Goal: Task Accomplishment & Management: Manage account settings

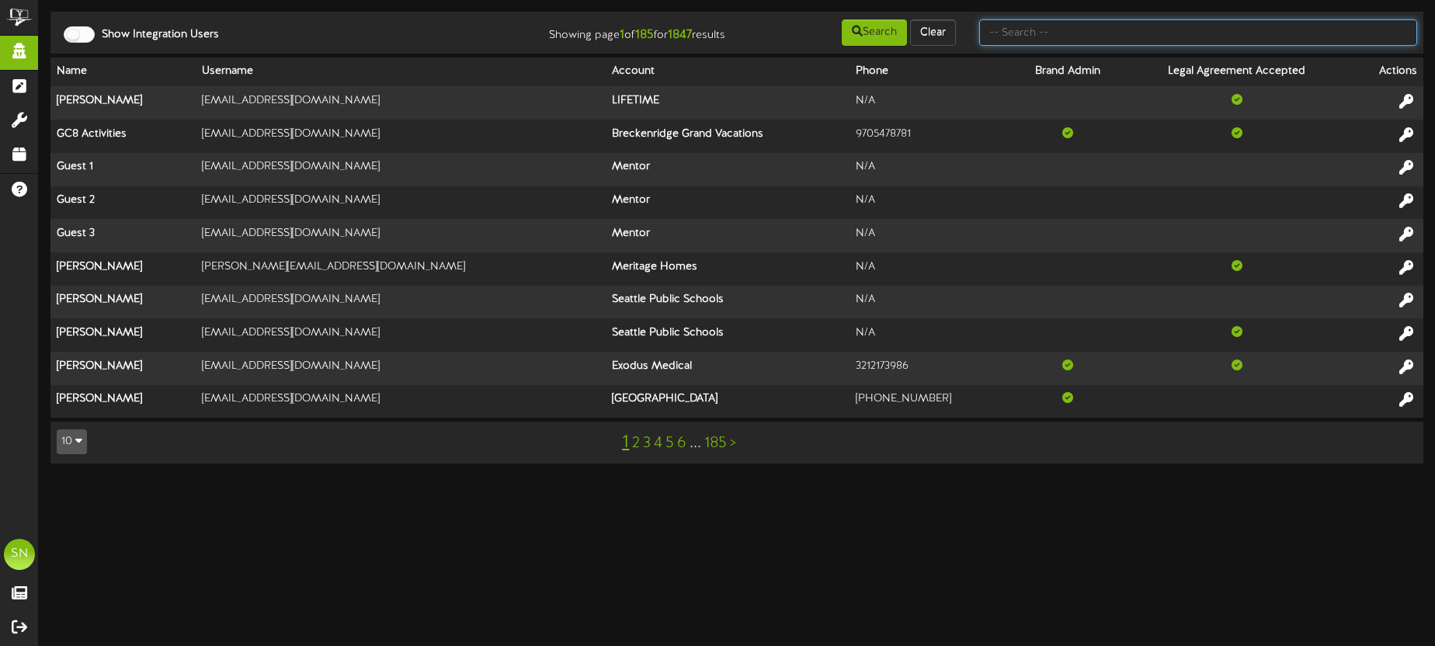
drag, startPoint x: 1001, startPoint y: 40, endPoint x: 1013, endPoint y: 37, distance: 12.1
click at [1002, 40] on input "text" at bounding box center [1198, 32] width 438 height 26
type input "y"
type input "repligen"
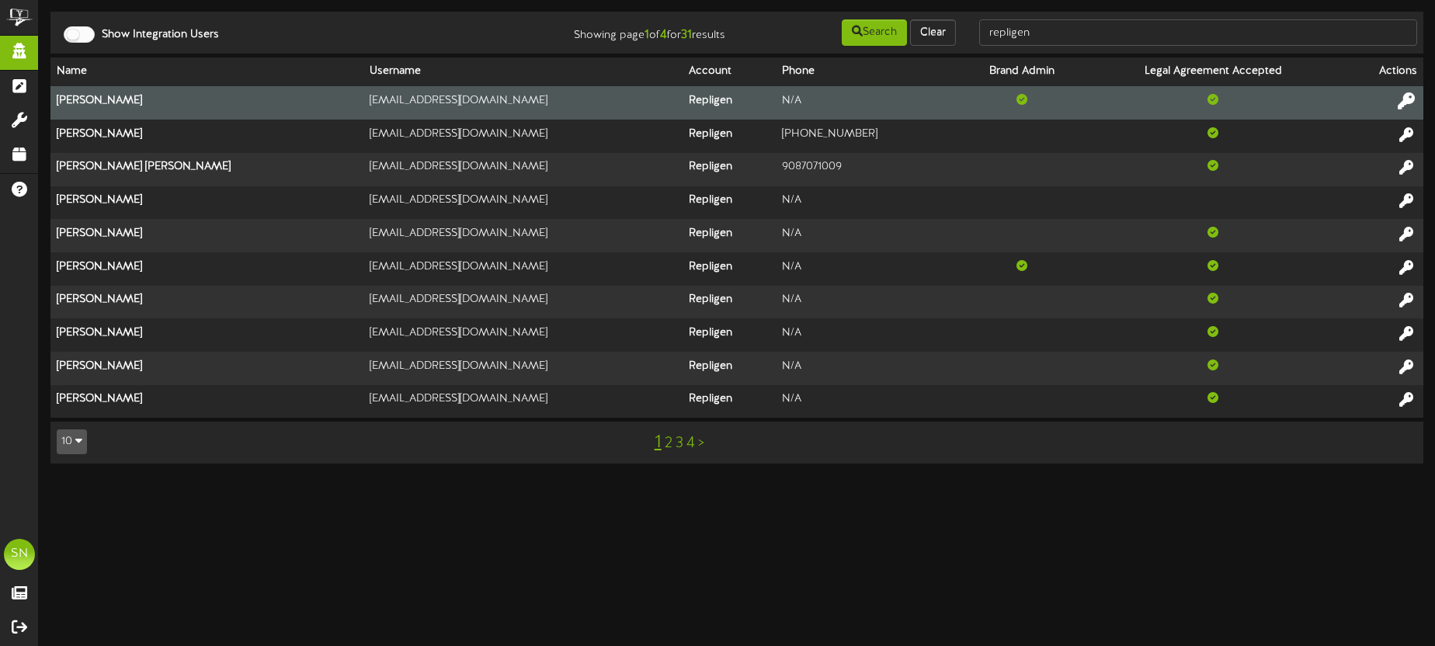
click at [1405, 98] on icon at bounding box center [1405, 100] width 17 height 17
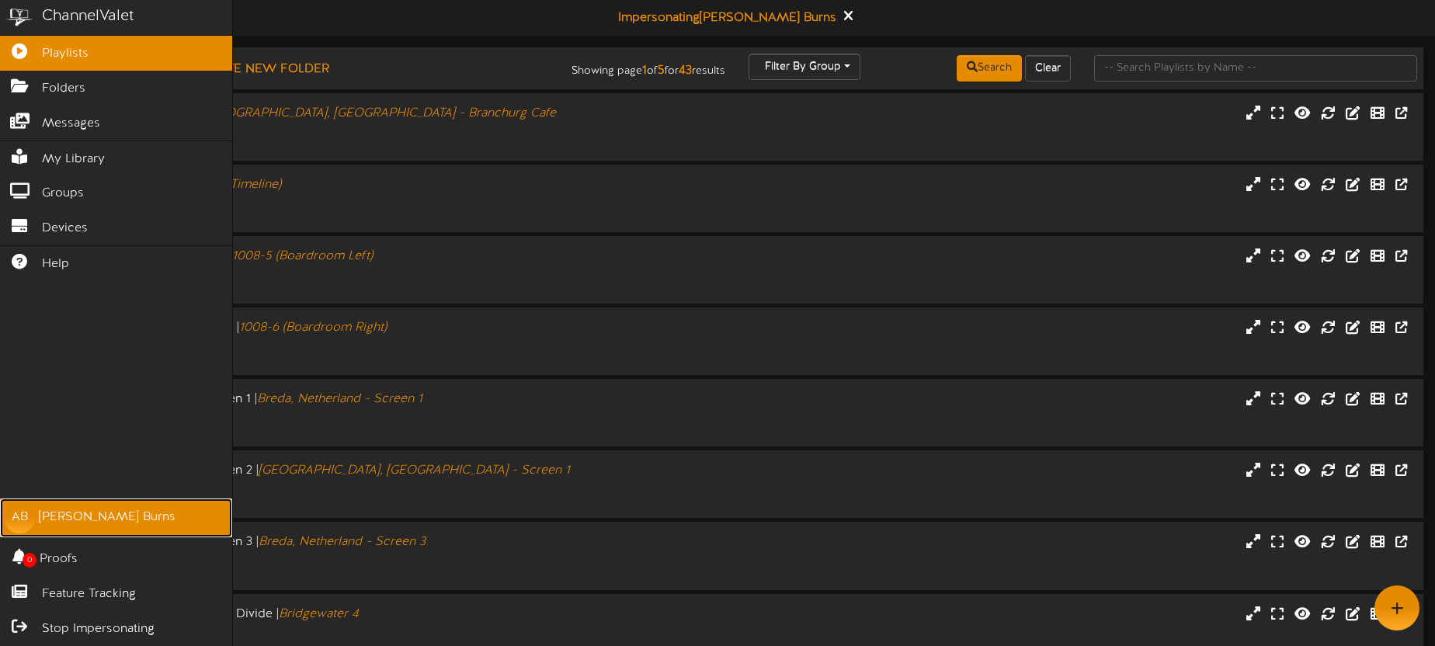
click at [64, 508] on link "AB Ari Burns" at bounding box center [116, 517] width 232 height 39
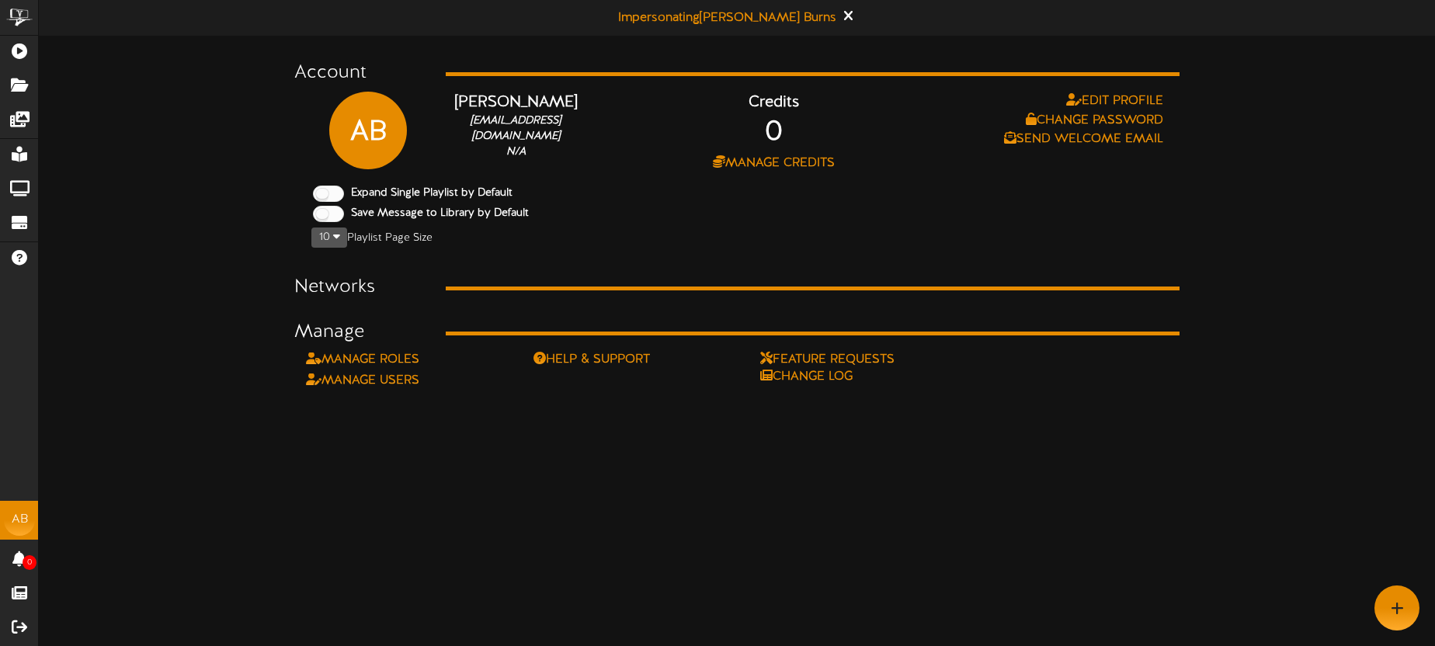
drag, startPoint x: 496, startPoint y: 465, endPoint x: 447, endPoint y: 403, distance: 79.1
click at [496, 390] on html "ChannelValet Playlists Folders Messages My Library Groups Devices Help AB Ari B…" at bounding box center [717, 195] width 1435 height 390
click at [401, 356] on link "Manage Roles" at bounding box center [362, 359] width 113 height 14
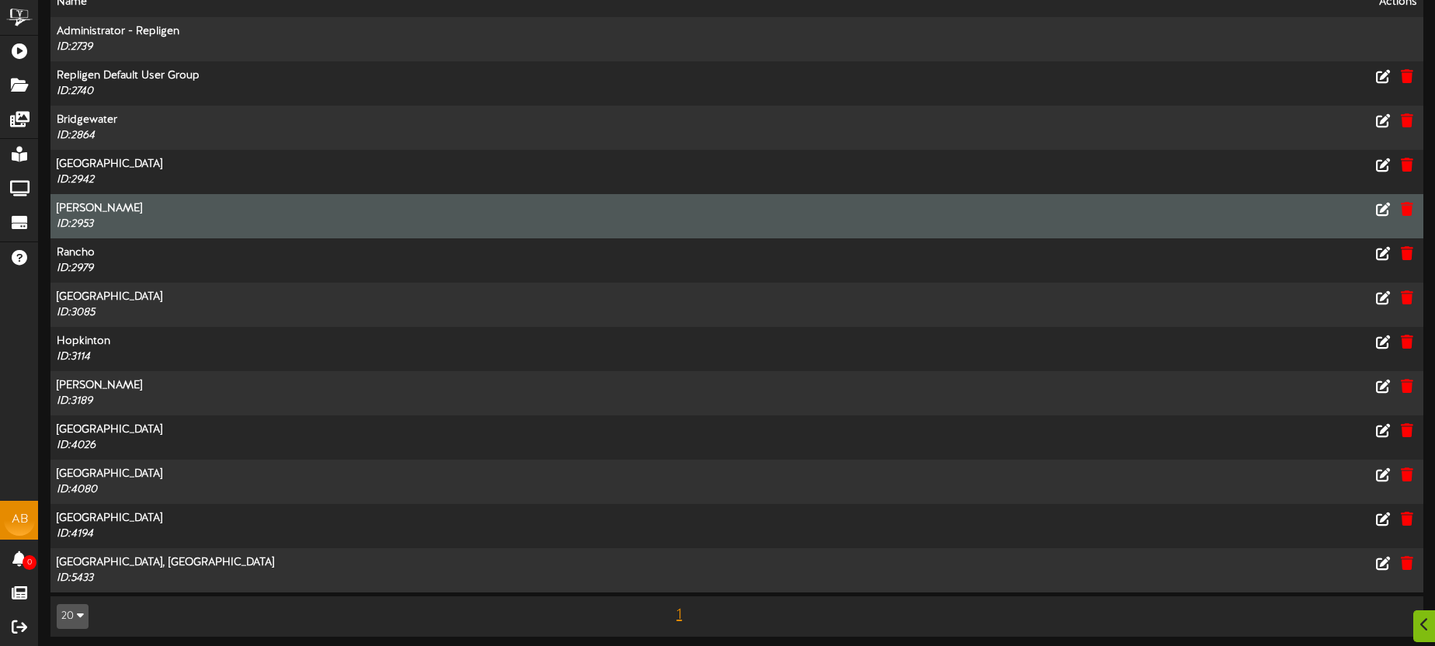
scroll to position [111, 0]
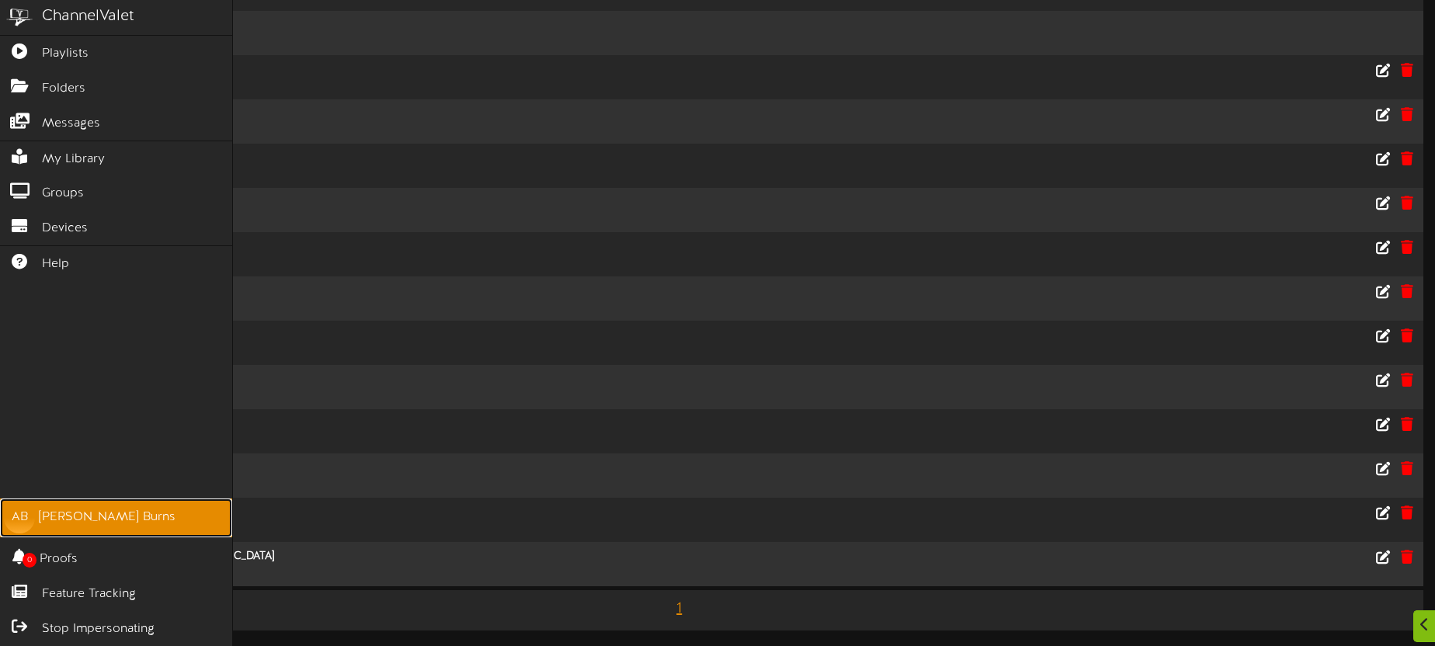
click at [83, 512] on div "Ari Burns" at bounding box center [107, 517] width 137 height 18
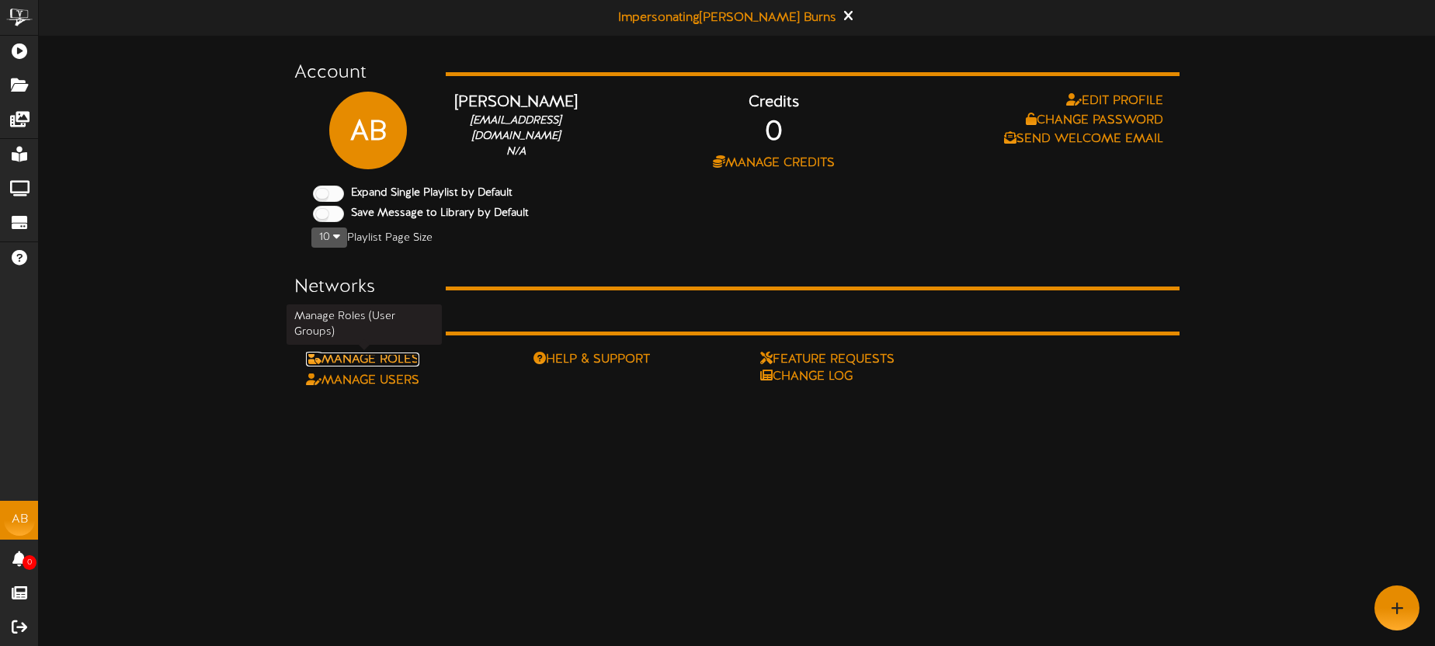
click at [408, 356] on link "Manage Roles" at bounding box center [362, 359] width 113 height 14
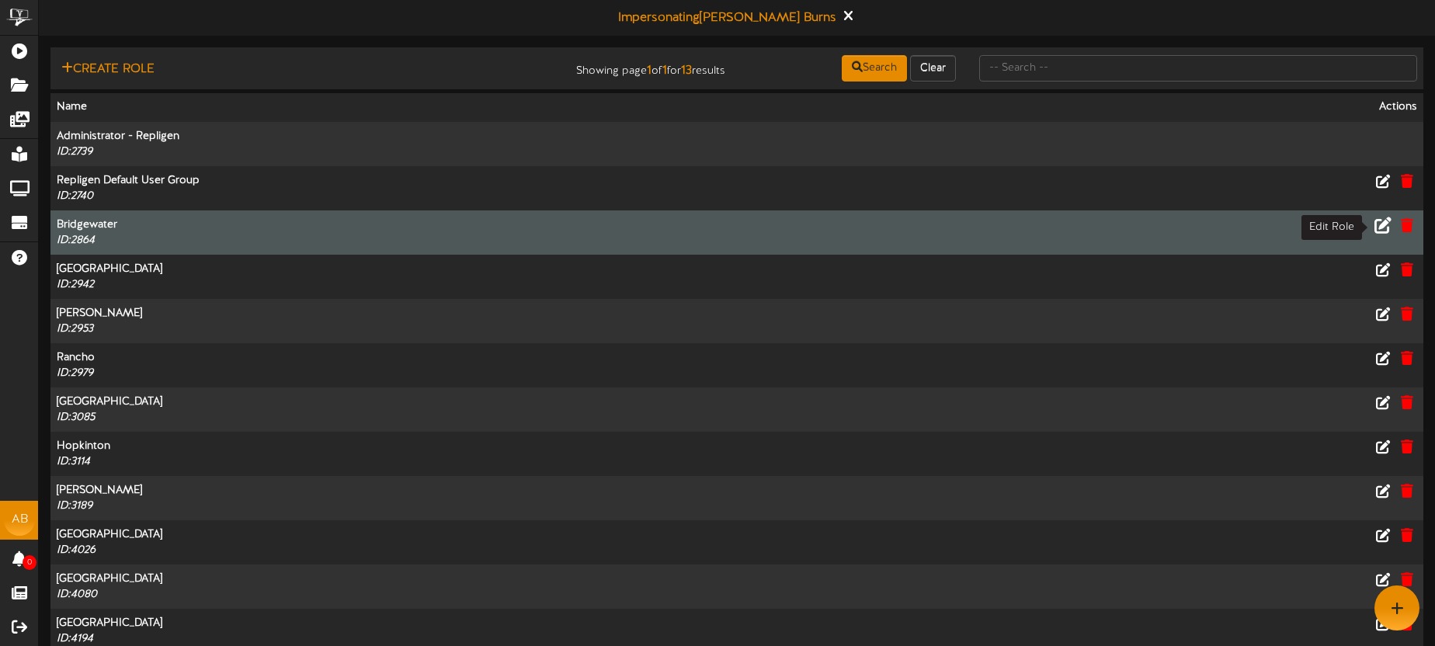
click at [1381, 225] on icon at bounding box center [1382, 224] width 17 height 17
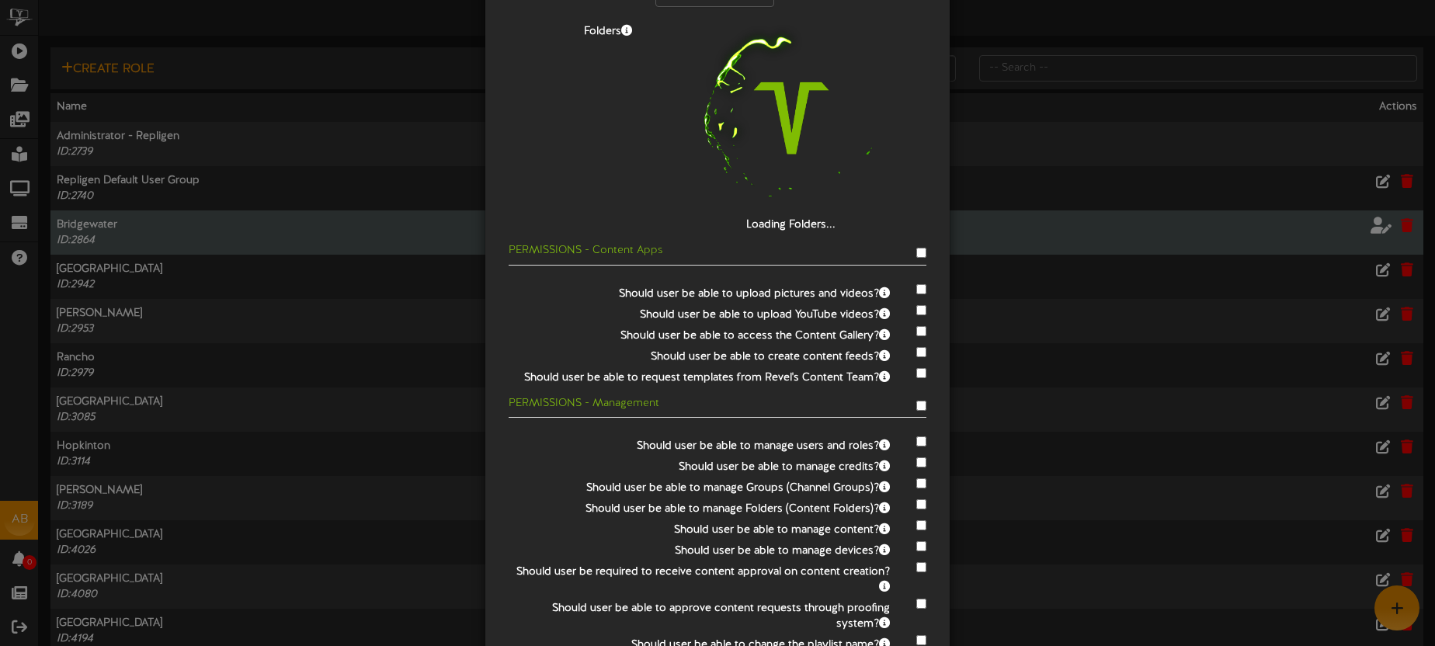
scroll to position [99, 0]
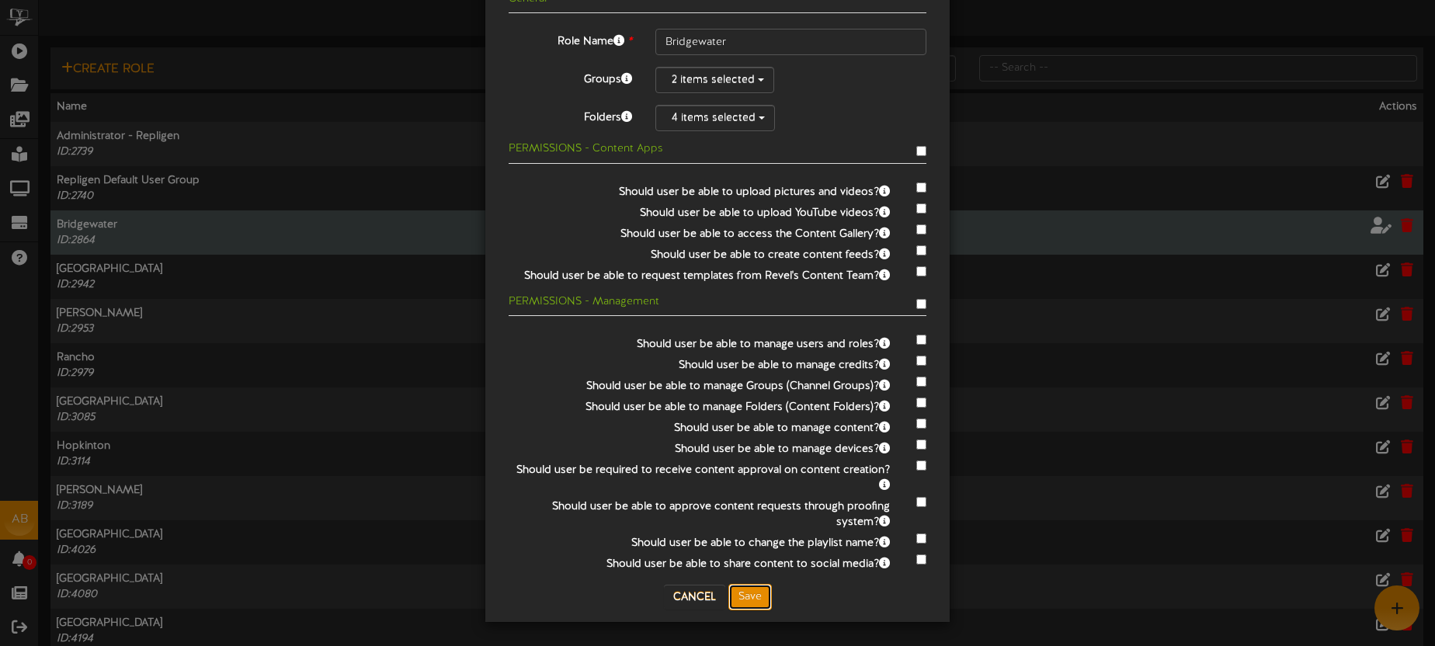
click at [738, 597] on button "Save" at bounding box center [749, 597] width 43 height 26
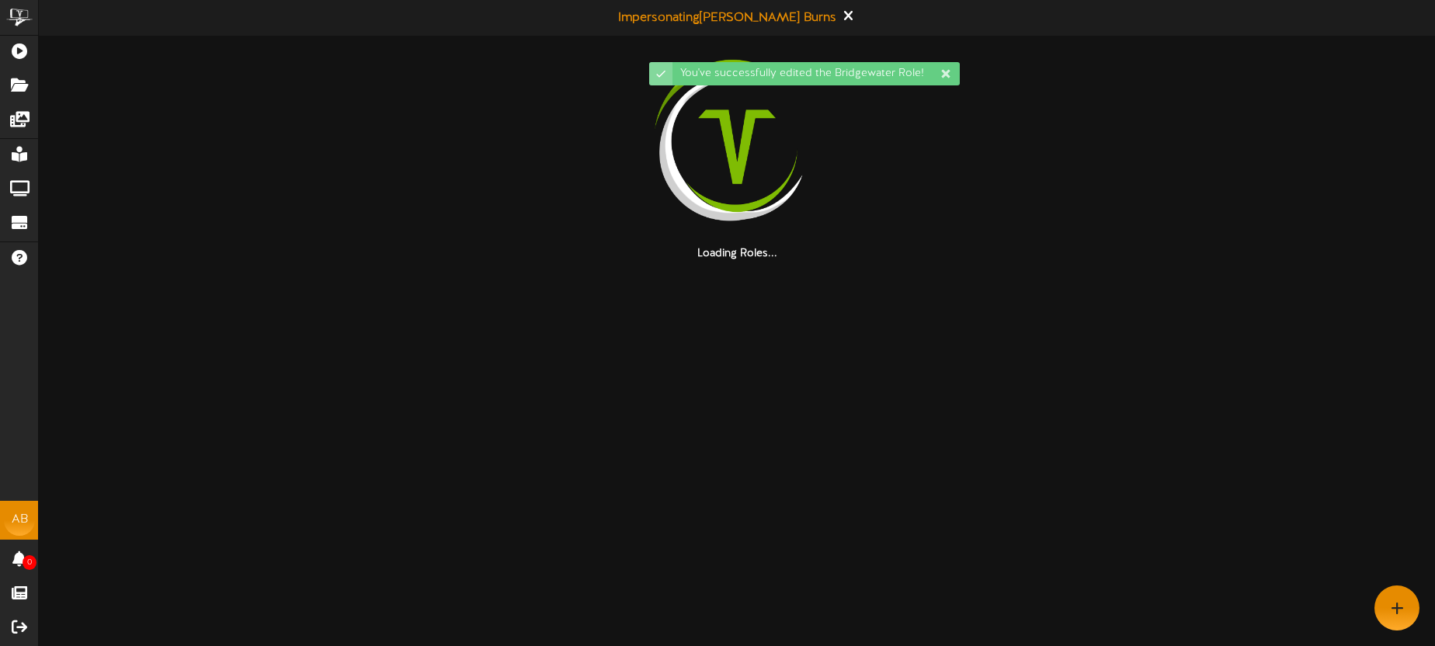
click at [808, 17] on div "You've successfully edited the Bridgewater Role!" at bounding box center [717, 23] width 311 height 31
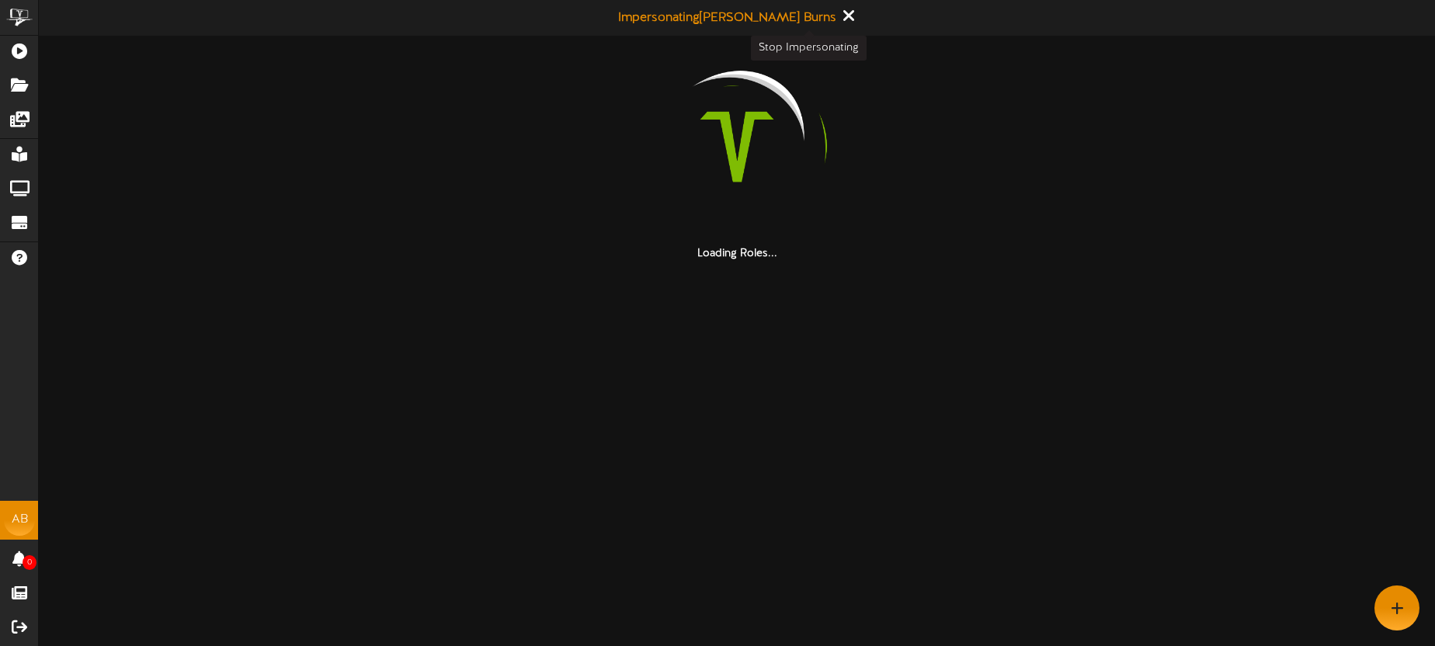
click at [842, 16] on icon at bounding box center [847, 15] width 10 height 17
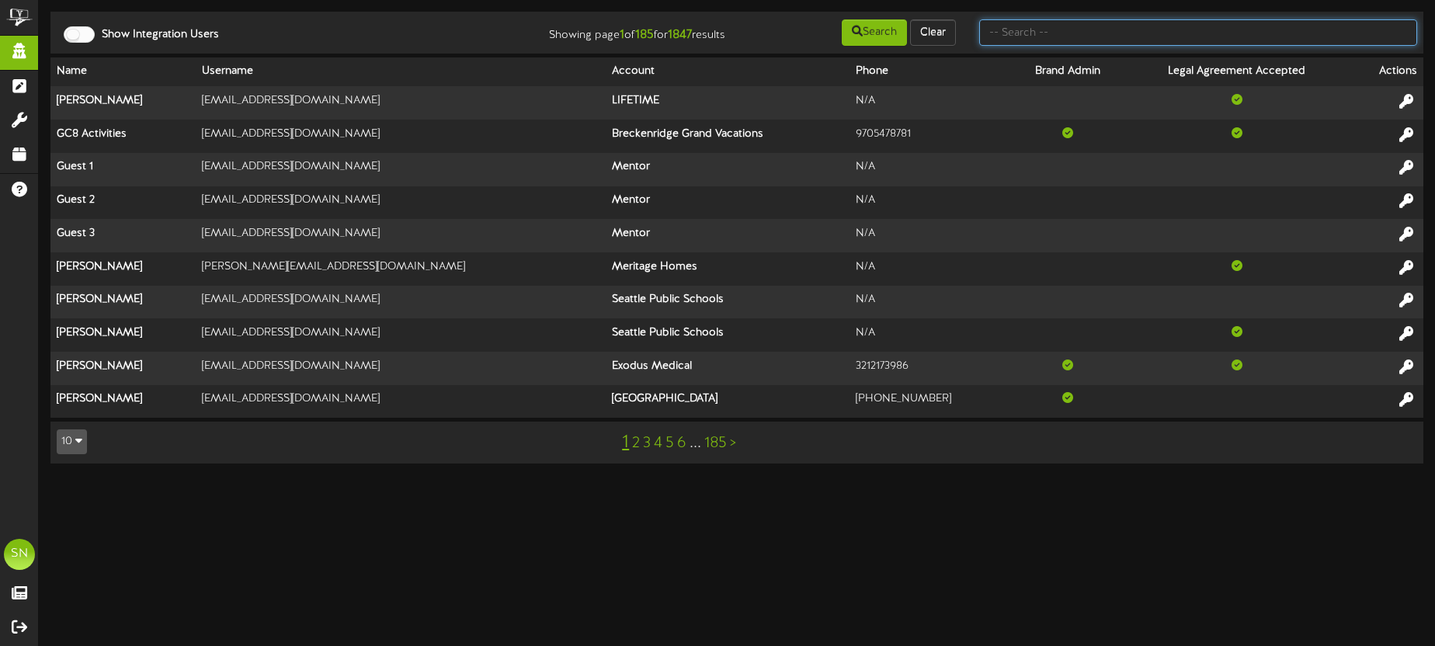
click at [1032, 32] on input "text" at bounding box center [1198, 32] width 438 height 26
type input "yuliany"
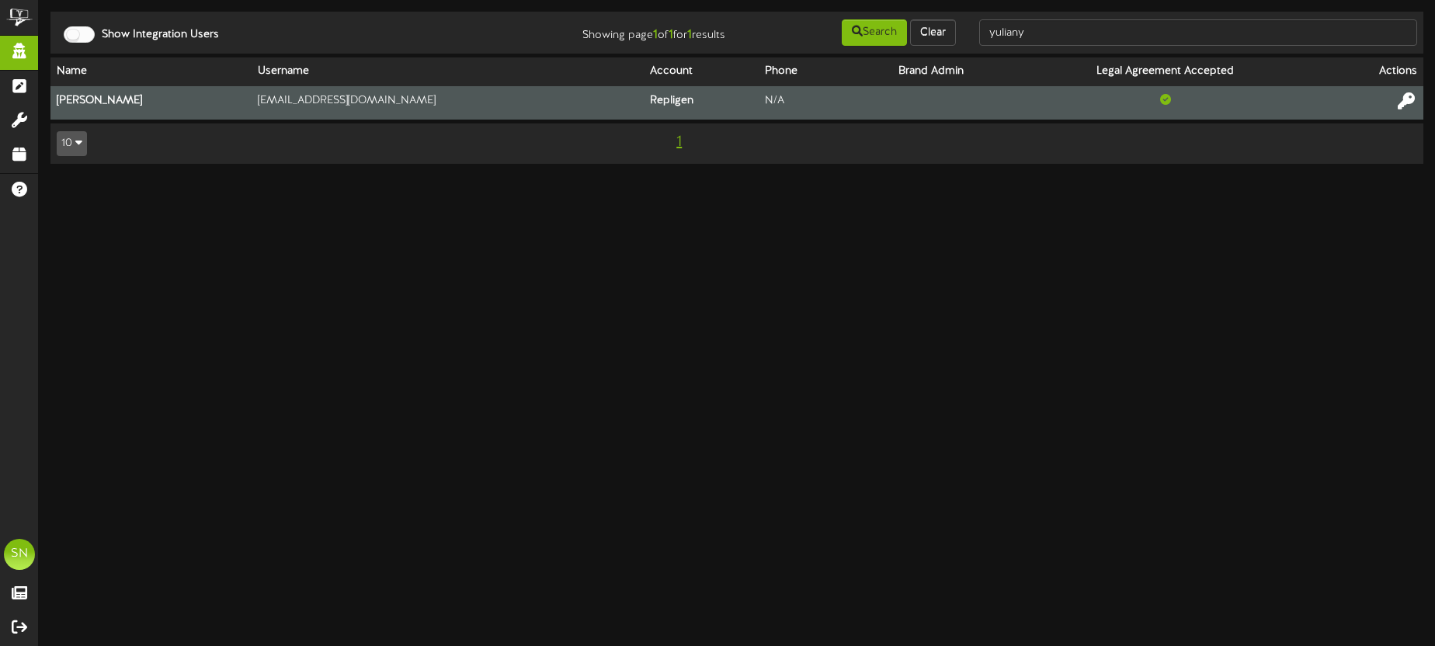
click at [1406, 102] on icon at bounding box center [1405, 100] width 17 height 17
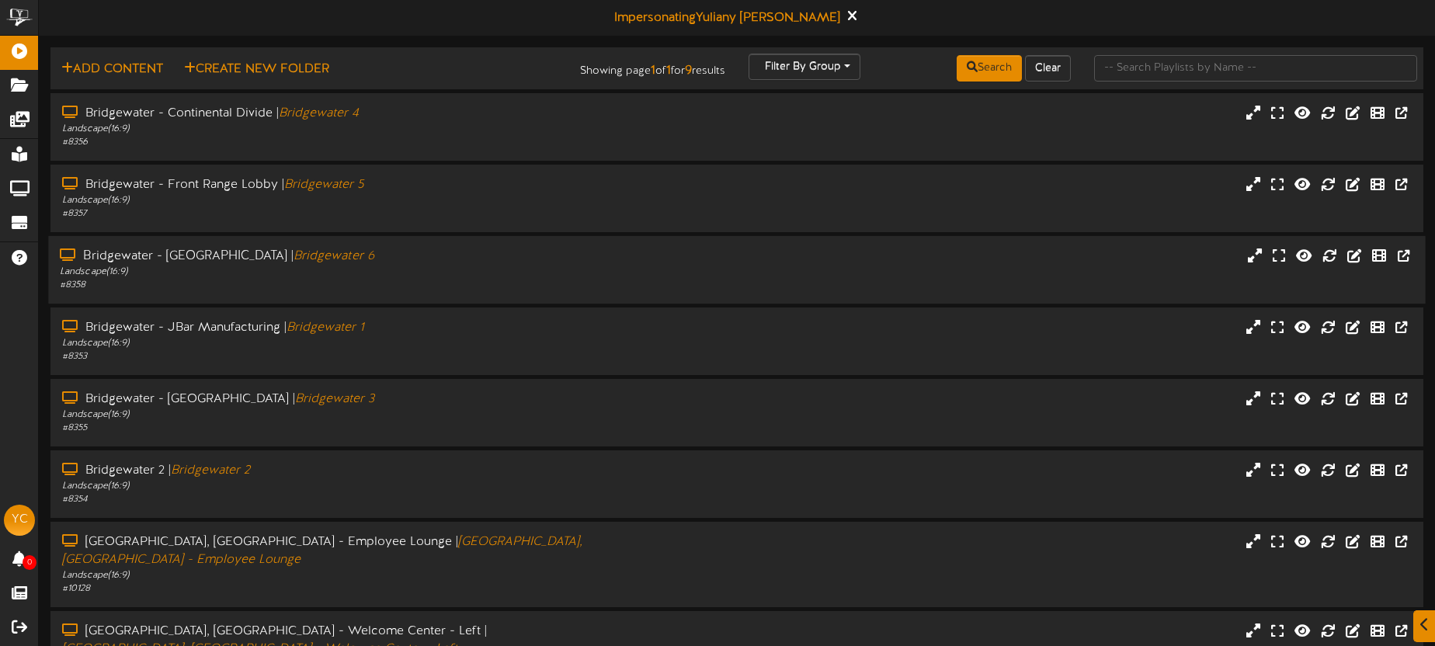
scroll to position [149, 0]
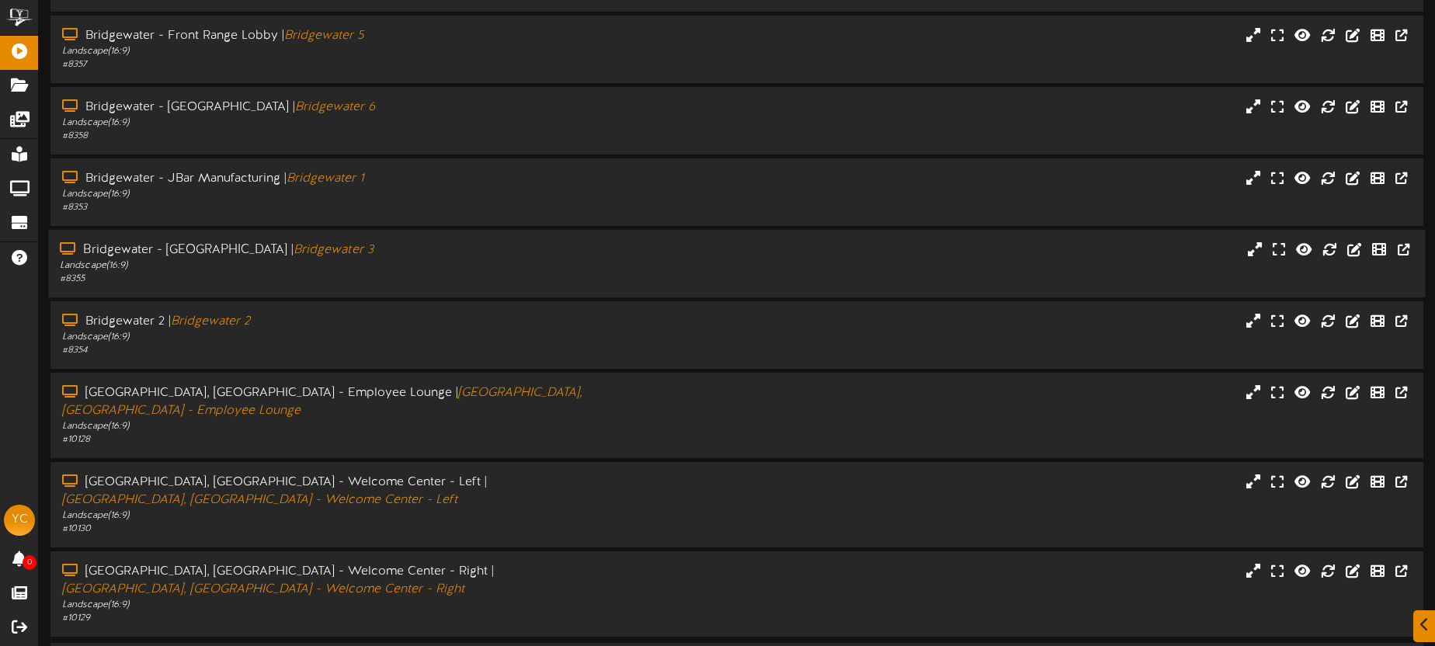
click at [414, 268] on div "Landscape ( 16:9 )" at bounding box center [335, 265] width 550 height 13
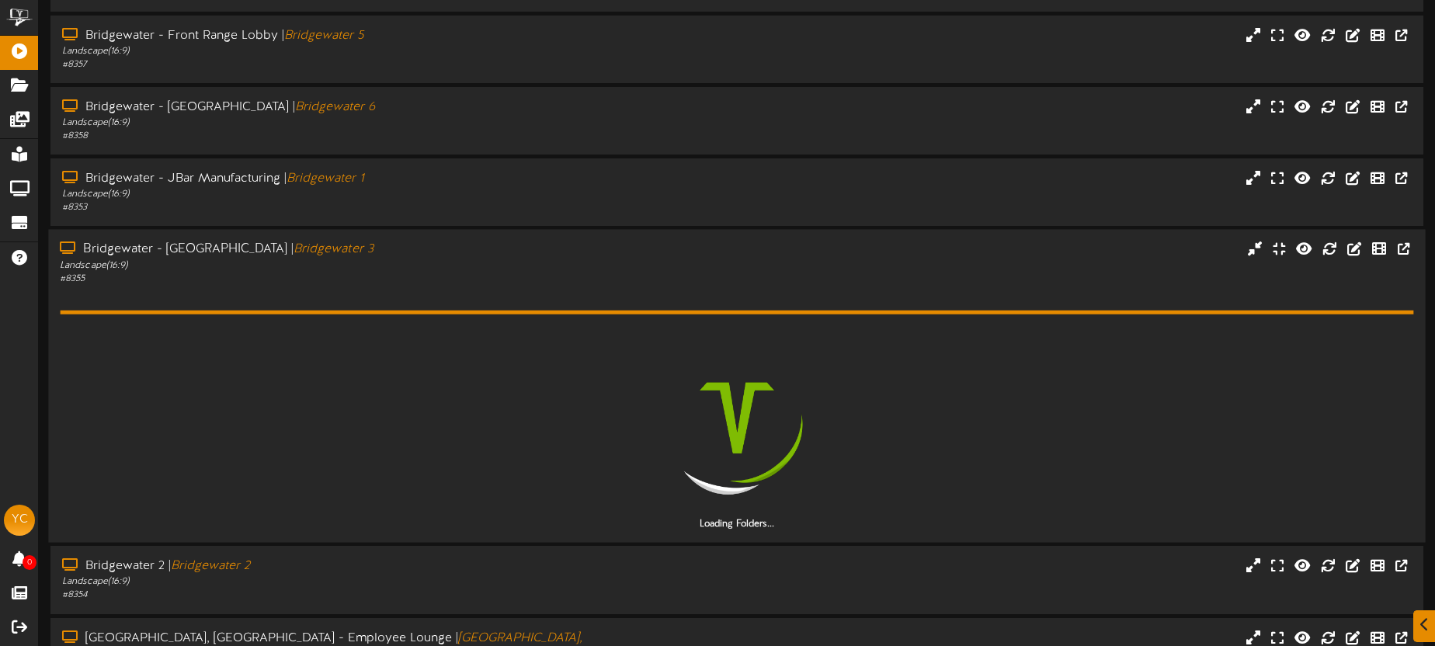
drag, startPoint x: 489, startPoint y: 280, endPoint x: 483, endPoint y: 274, distance: 8.8
click at [489, 280] on div "# 8355" at bounding box center [335, 278] width 550 height 13
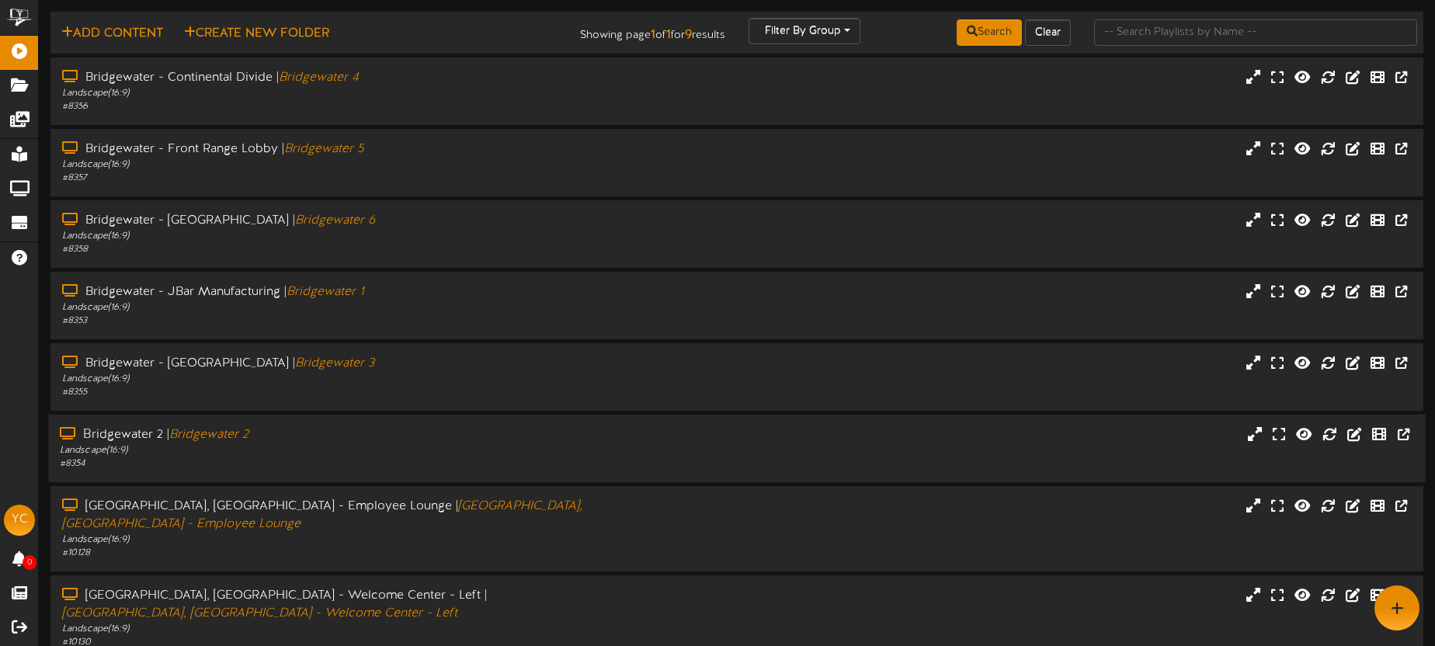
scroll to position [0, 0]
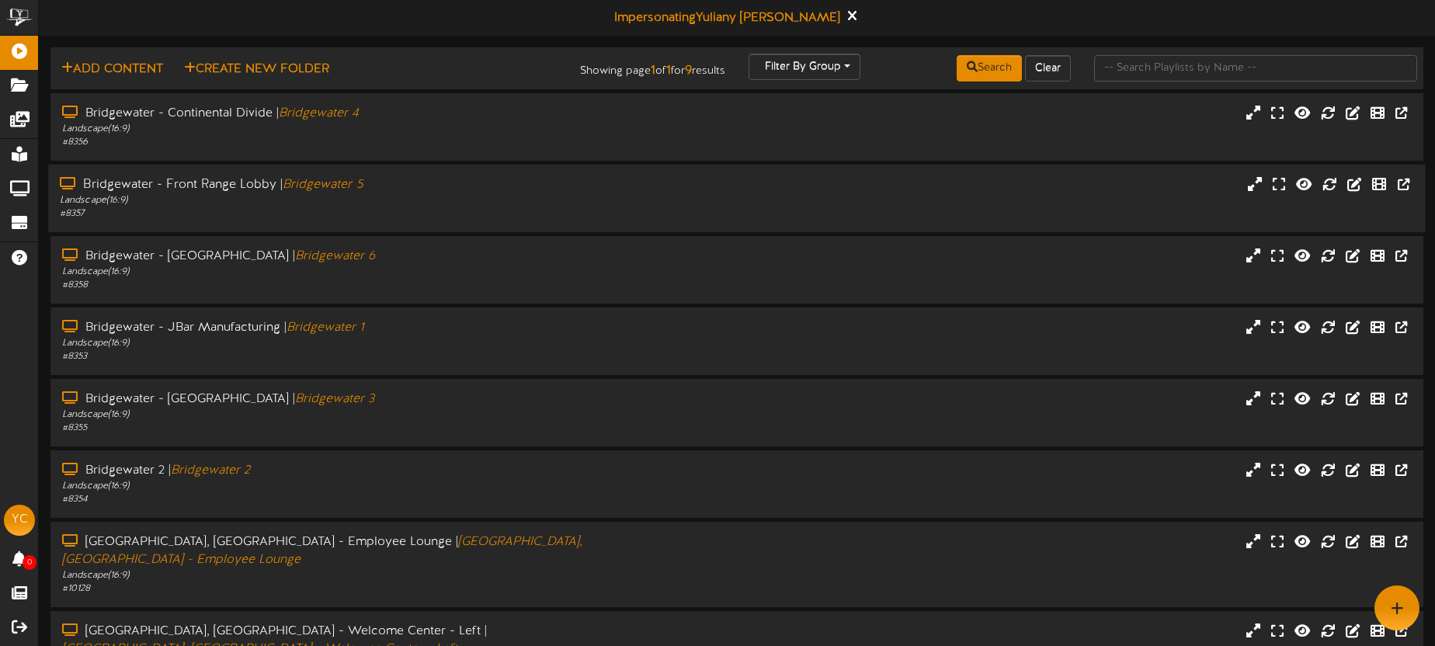
click at [419, 203] on div "Landscape ( 16:9 )" at bounding box center [335, 200] width 550 height 13
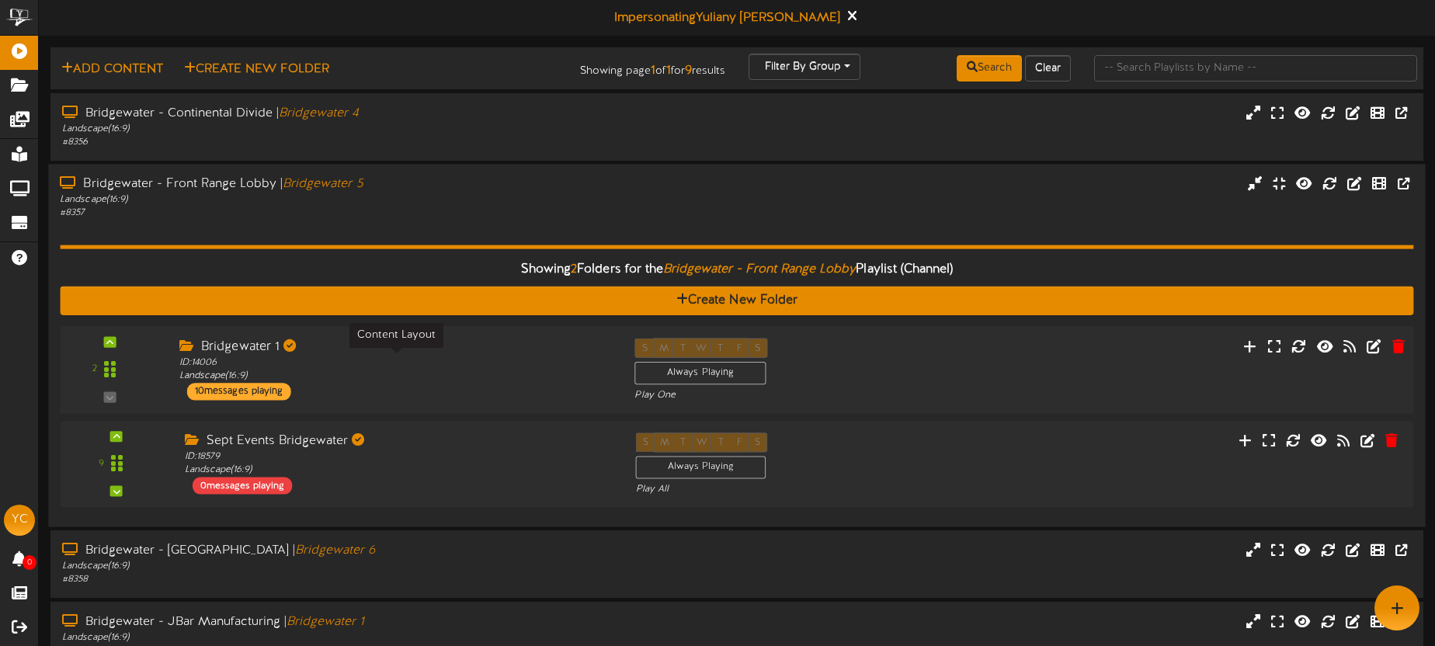
click at [432, 374] on div "ID: 14006 Landscape ( 16:9 )" at bounding box center [395, 369] width 432 height 27
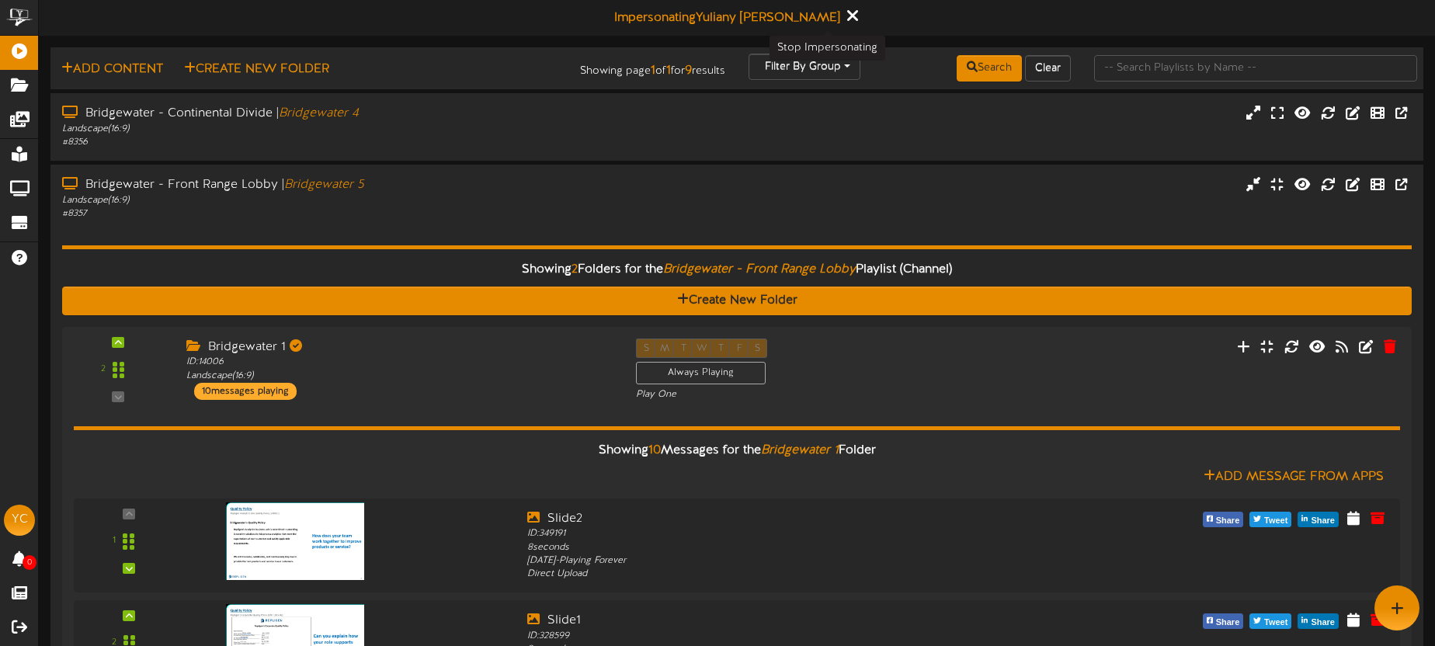
click at [846, 12] on icon at bounding box center [851, 15] width 10 height 17
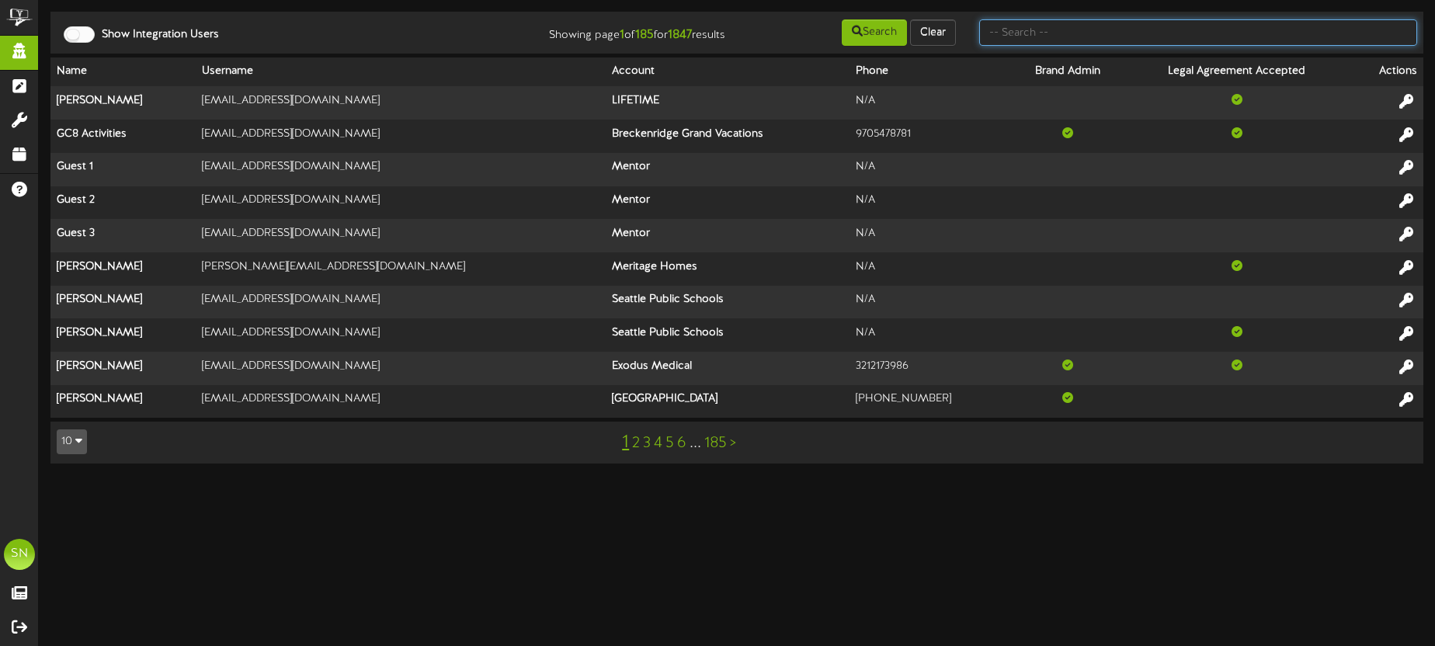
click at [1046, 36] on input "text" at bounding box center [1198, 32] width 438 height 26
type input "port of subs"
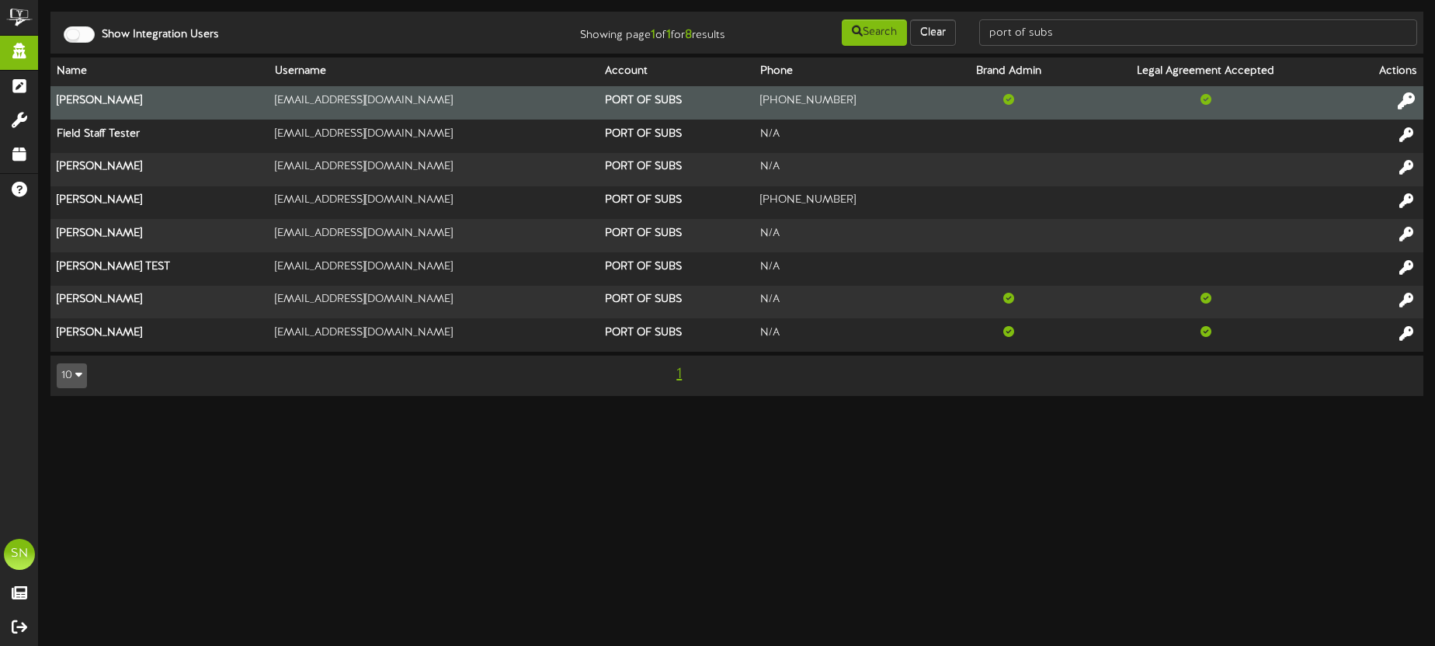
click at [1402, 99] on icon at bounding box center [1405, 100] width 17 height 17
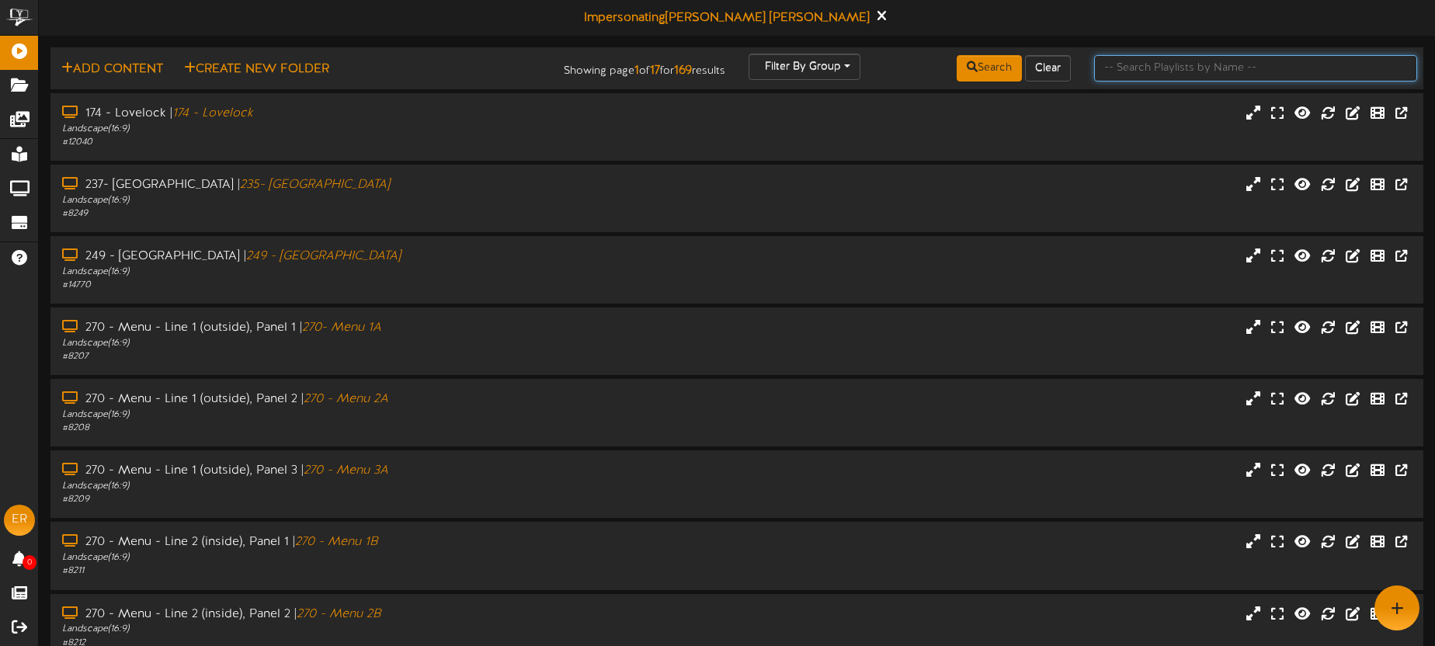
click at [1178, 78] on input "text" at bounding box center [1255, 68] width 323 height 26
type input "270"
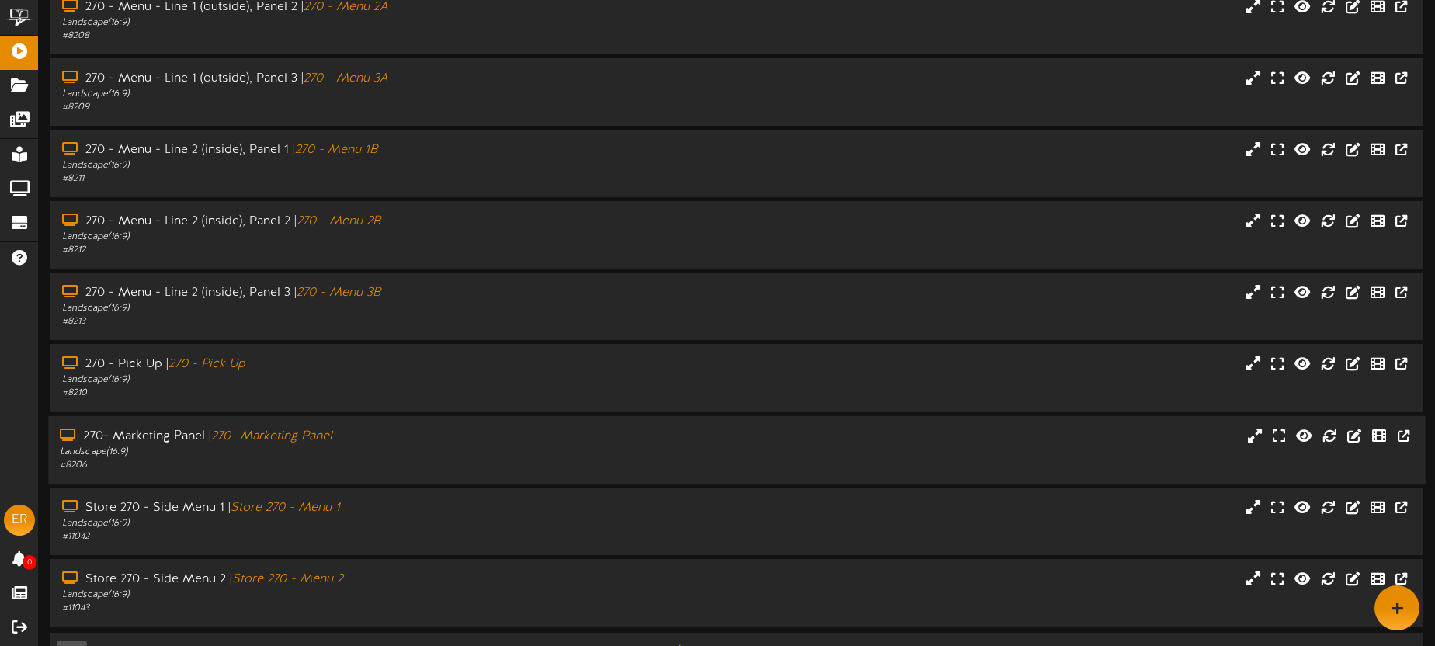
scroll to position [220, 0]
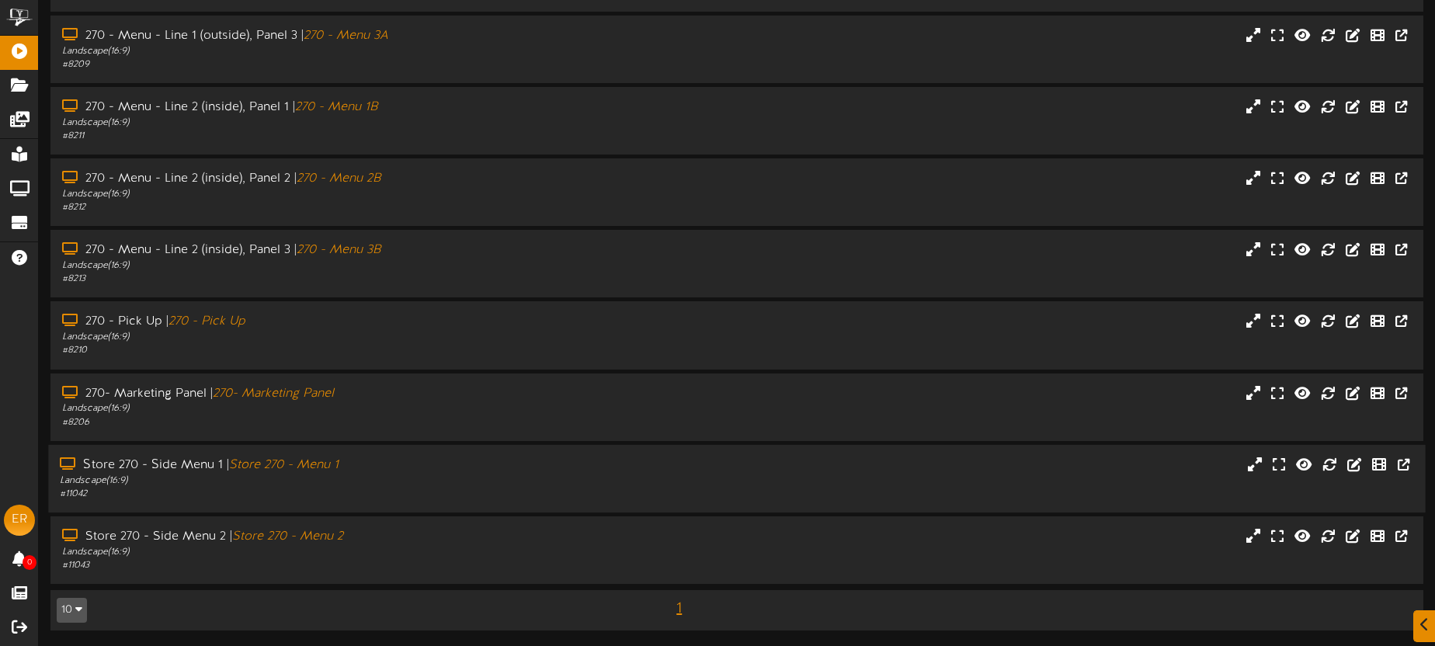
drag, startPoint x: 377, startPoint y: 477, endPoint x: 389, endPoint y: 474, distance: 12.3
click at [377, 477] on div "Landscape ( 16:9 )" at bounding box center [335, 480] width 550 height 13
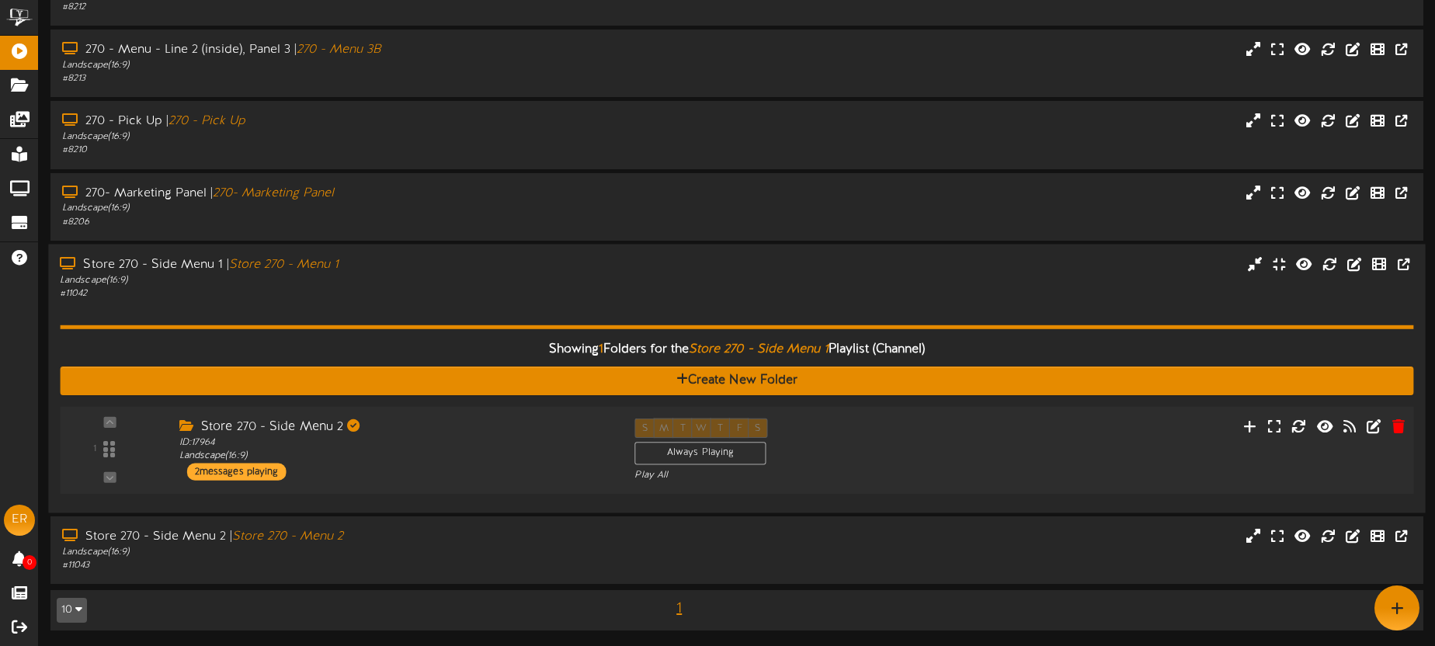
click at [422, 467] on div "Store 270 - Side Menu 2 ID: 17964 Landscape ( 16:9 ) 2 messages playing" at bounding box center [395, 449] width 456 height 62
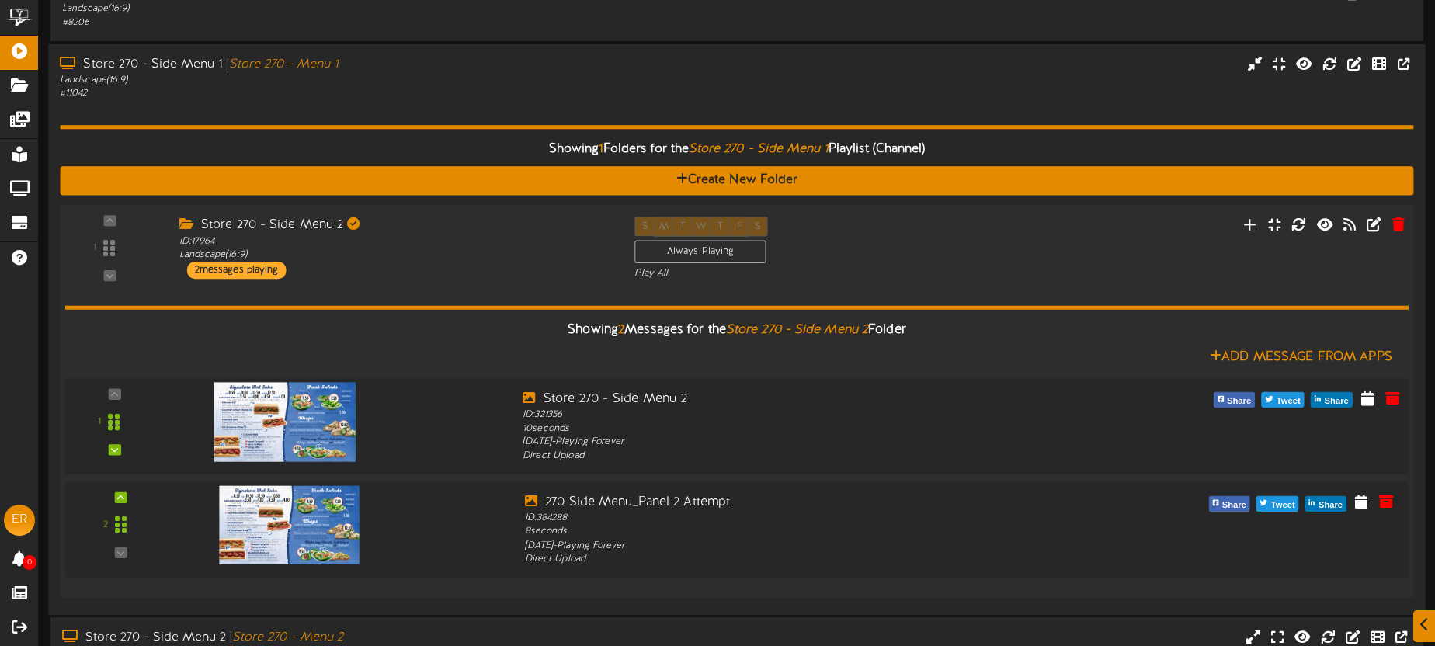
scroll to position [647, 0]
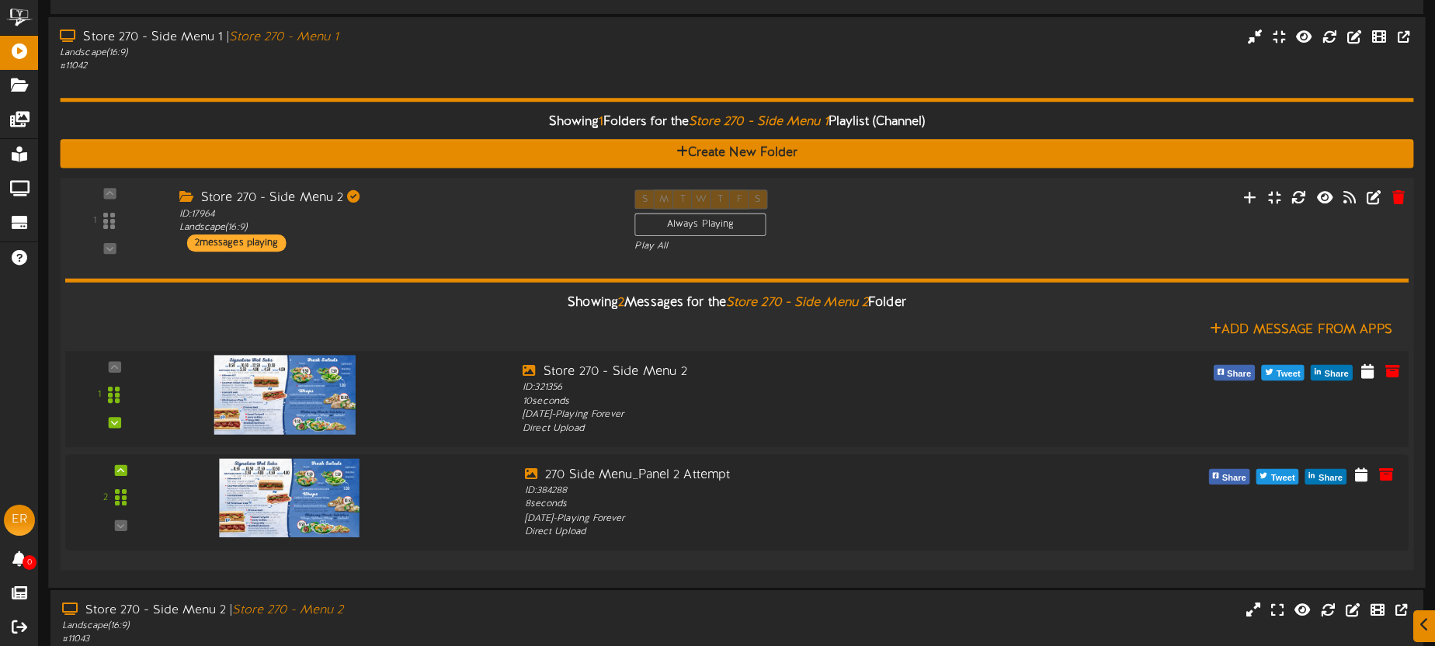
click at [325, 410] on img at bounding box center [284, 394] width 141 height 79
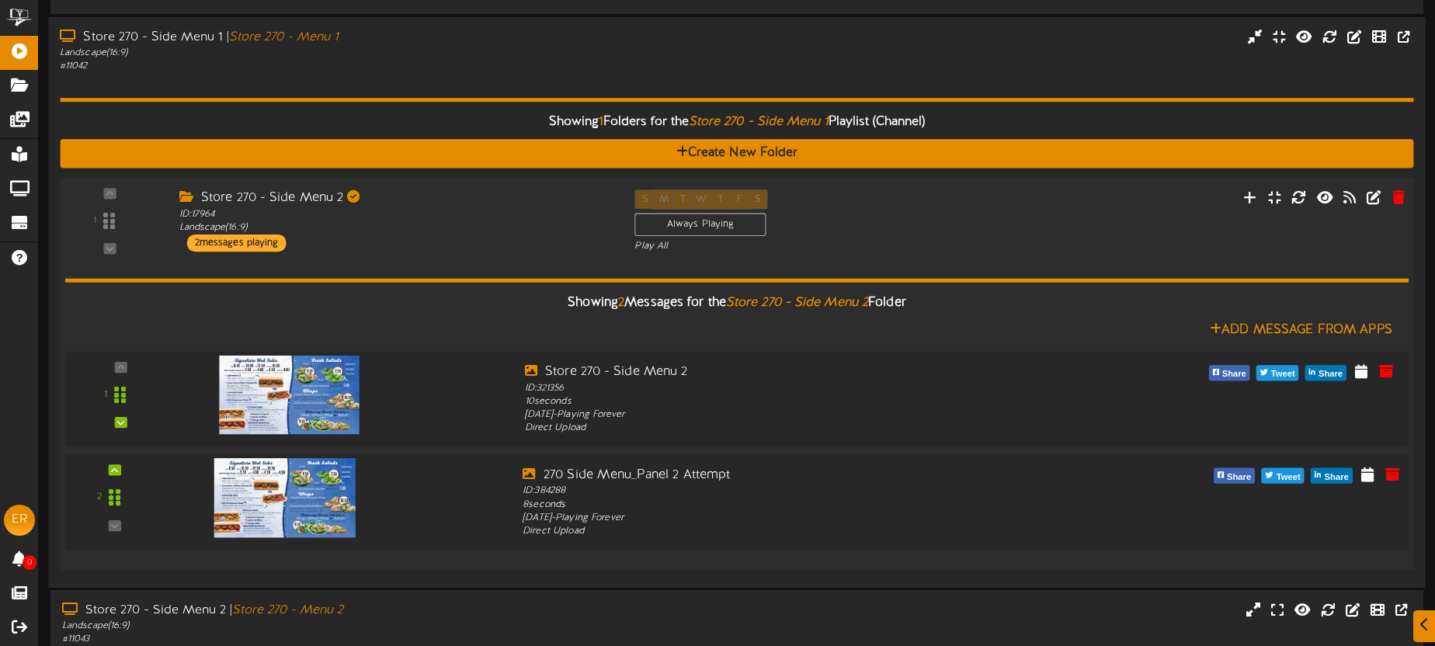
click at [311, 487] on img at bounding box center [284, 497] width 141 height 79
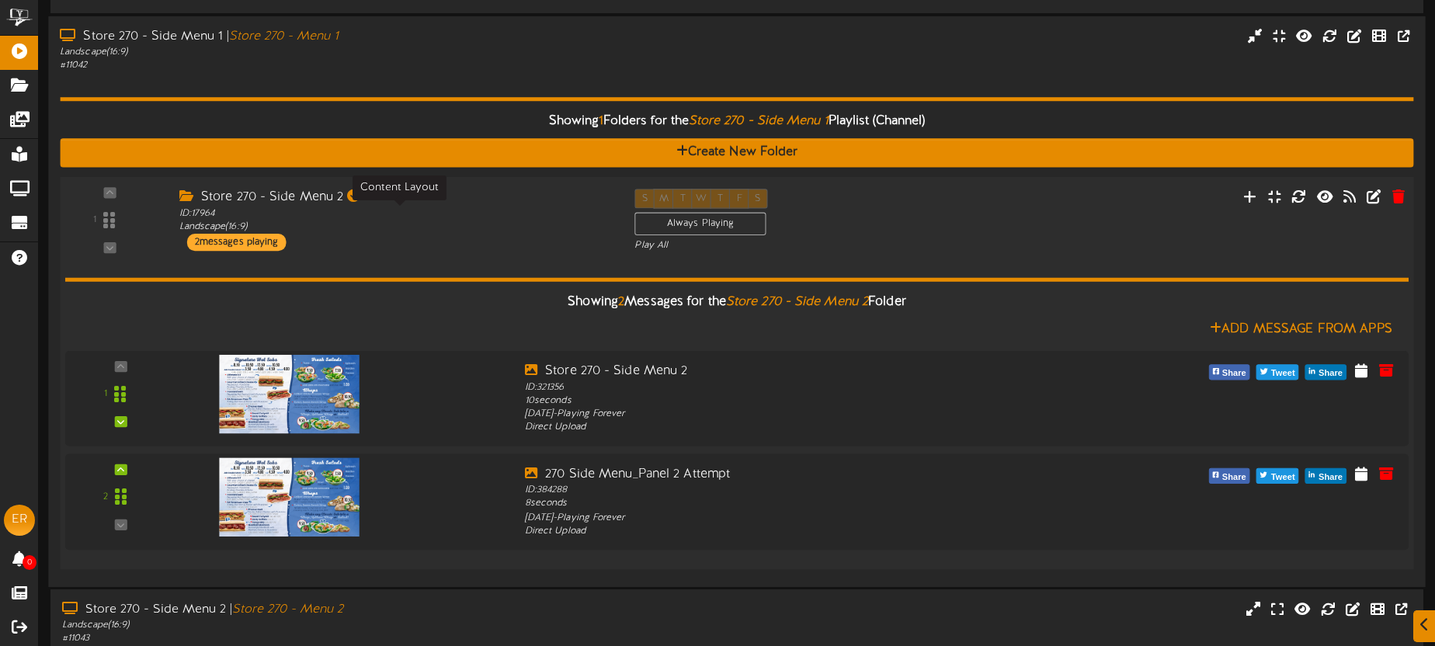
scroll to position [721, 0]
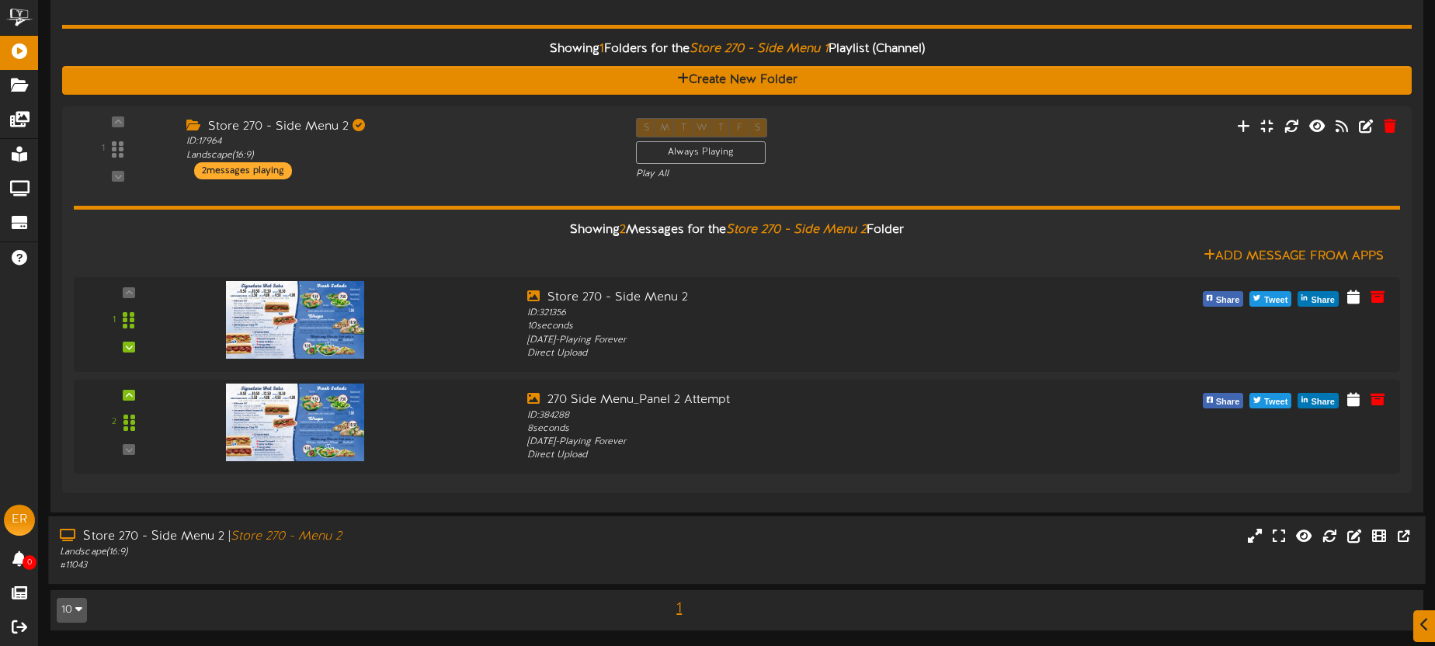
click at [457, 546] on div "Landscape ( 16:9 )" at bounding box center [335, 552] width 550 height 13
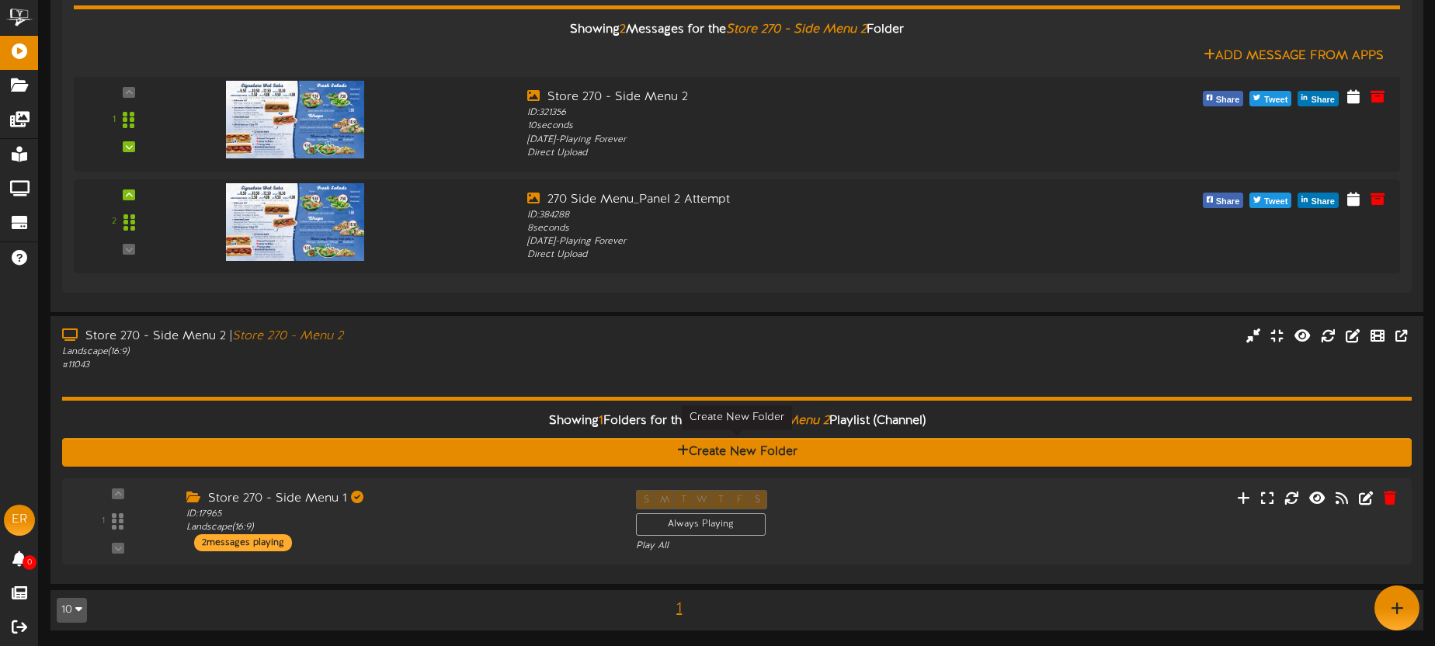
scroll to position [921, 0]
click at [502, 497] on div "Store 270 - Side Menu 1" at bounding box center [395, 499] width 432 height 18
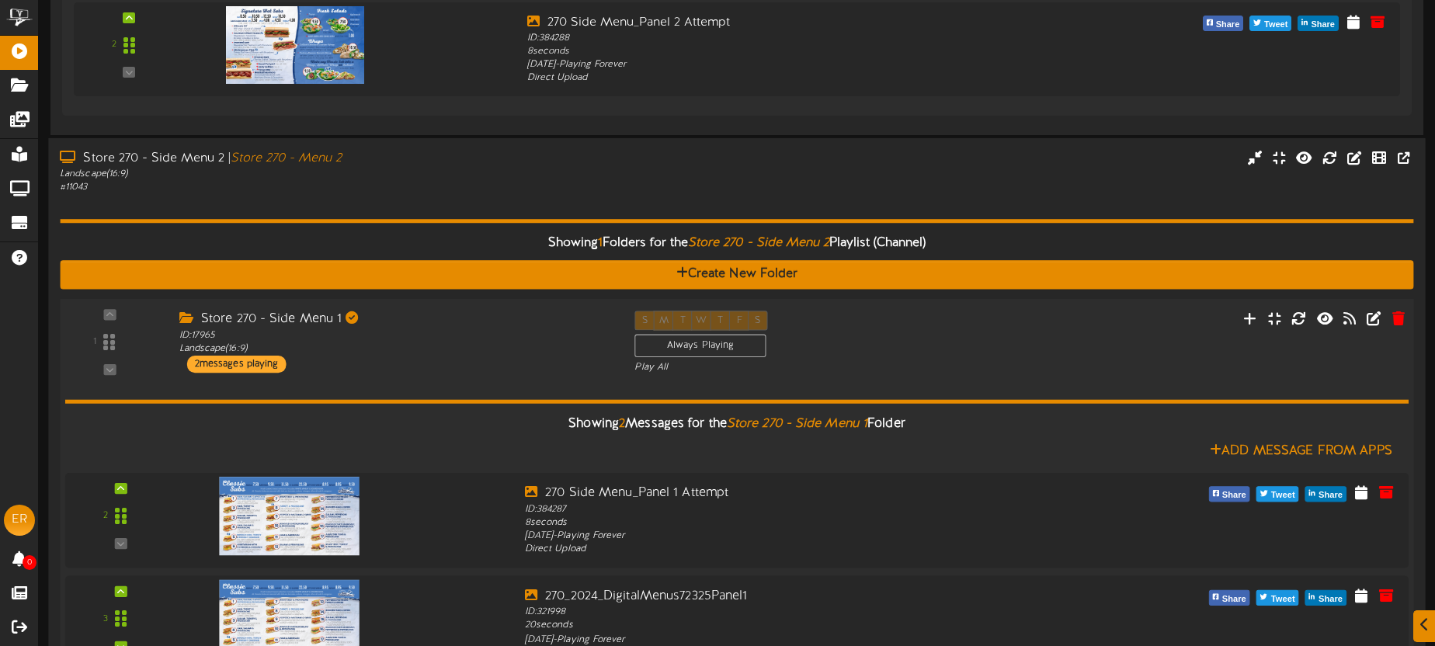
scroll to position [1112, 0]
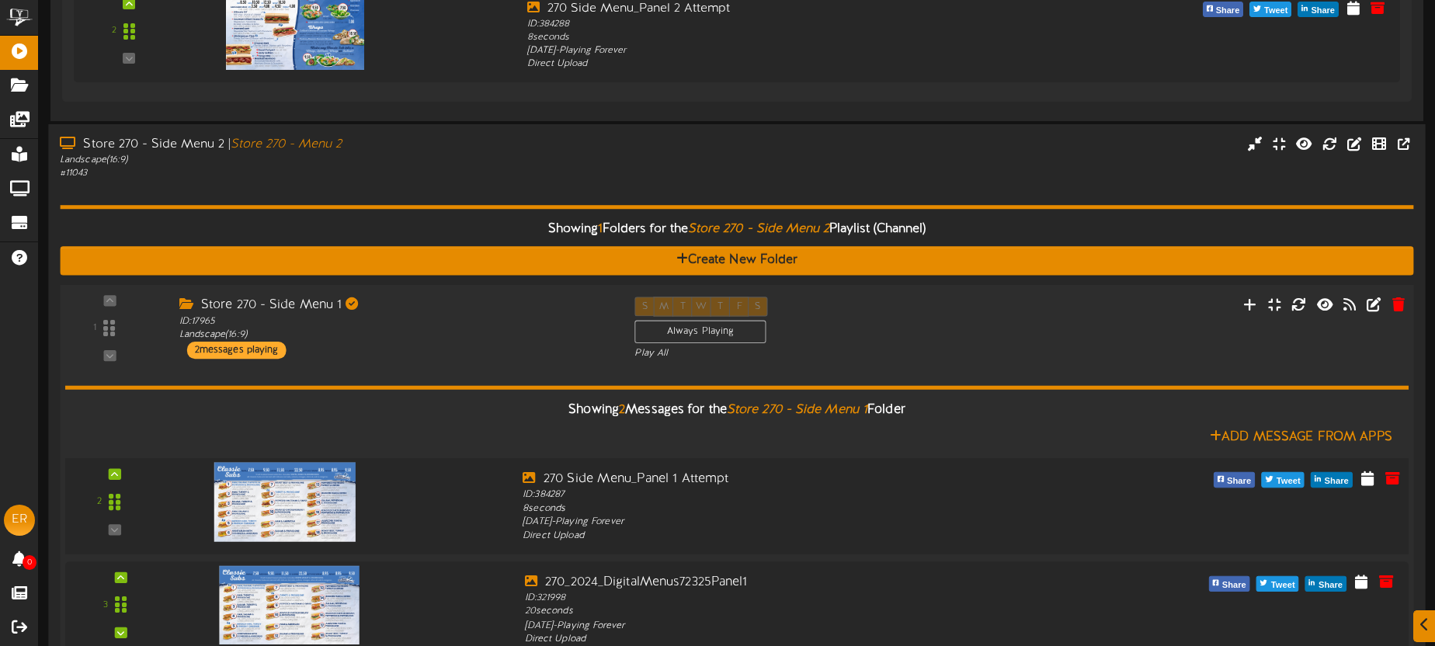
click at [266, 508] on img at bounding box center [284, 501] width 141 height 79
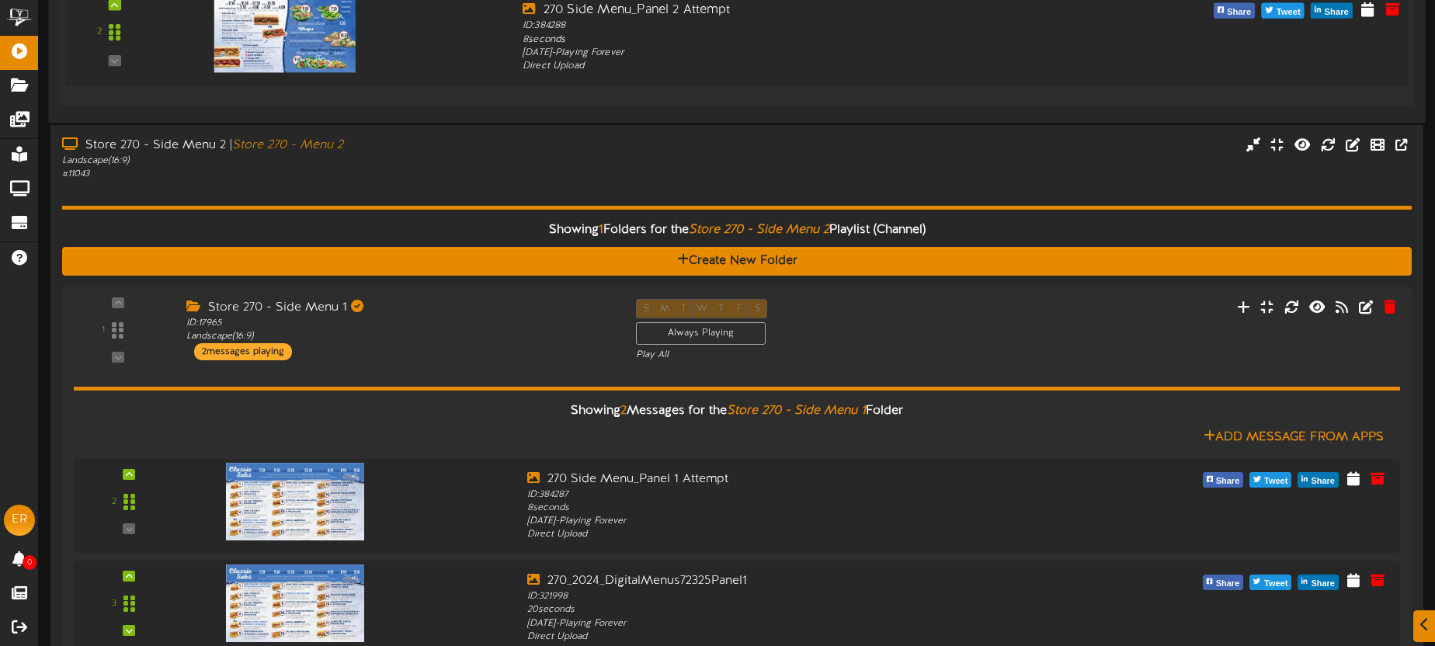
drag, startPoint x: 720, startPoint y: 140, endPoint x: 601, endPoint y: 6, distance: 179.2
click at [720, 140] on div "Store 270 - Side Menu 2 | Store 270 - Menu 2 Landscape ( 16:9 ) # 11043" at bounding box center [736, 159] width 1373 height 44
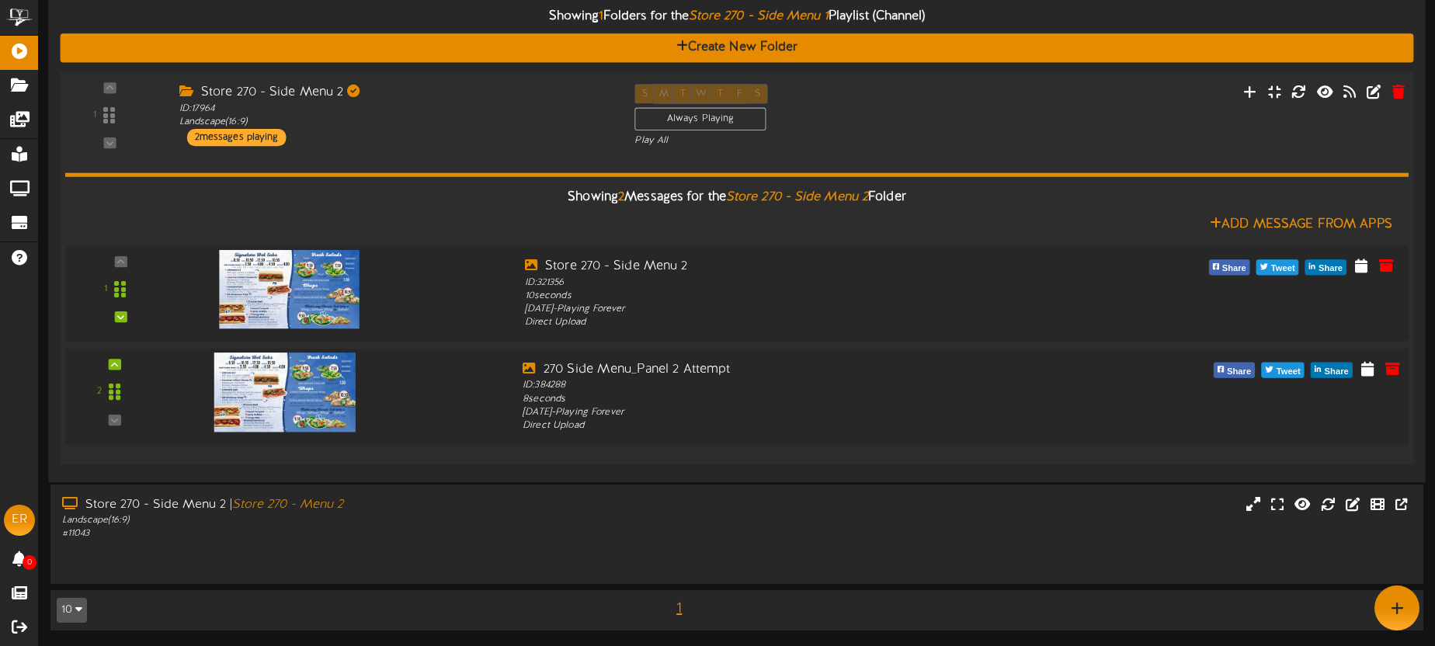
scroll to position [721, 0]
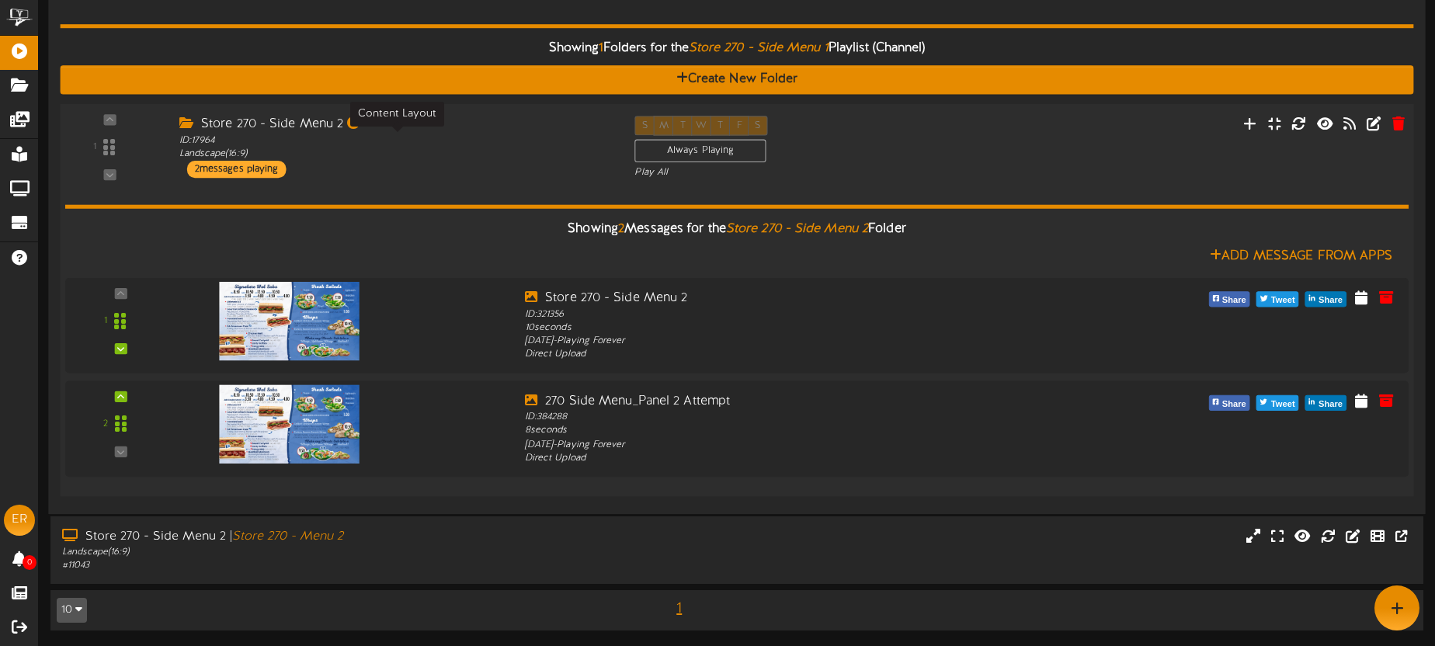
click at [448, 138] on div "ID: 17964 Landscape ( 16:9 )" at bounding box center [395, 147] width 432 height 27
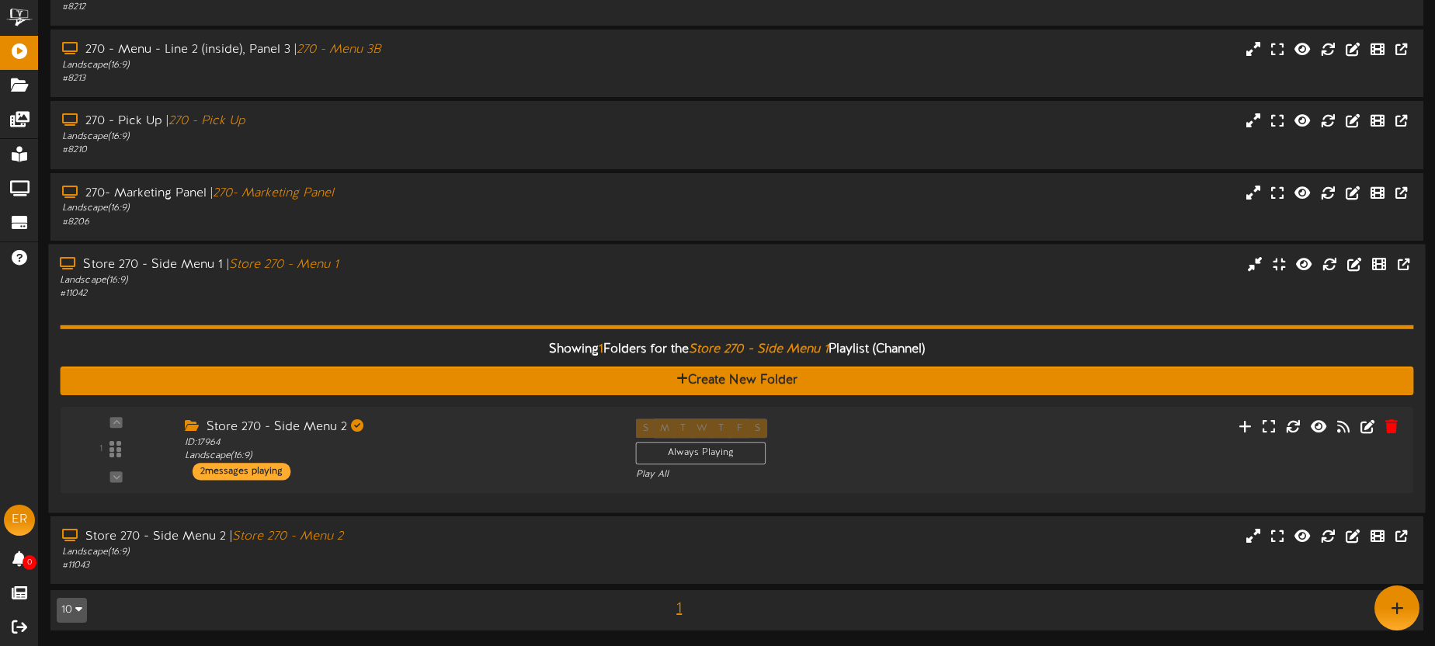
click at [446, 278] on div "Landscape ( 16:9 )" at bounding box center [335, 279] width 550 height 13
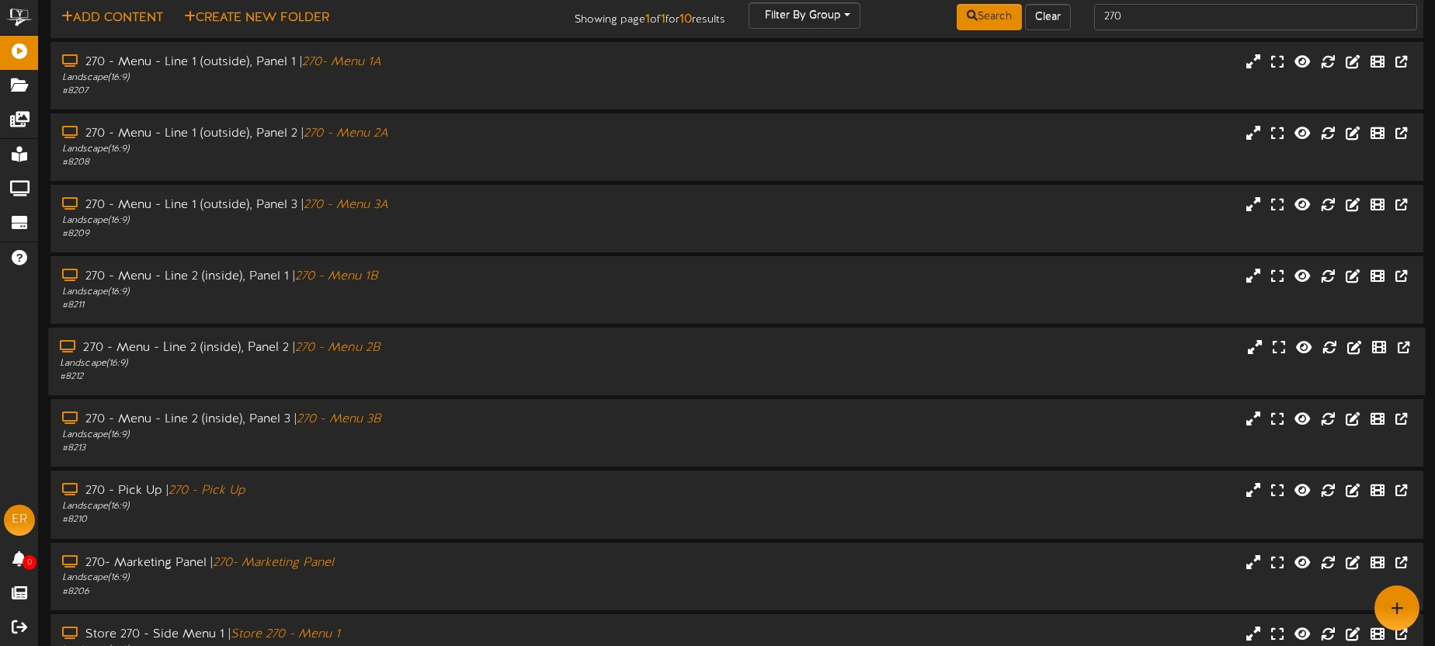
scroll to position [0, 0]
